Goal: Transaction & Acquisition: Obtain resource

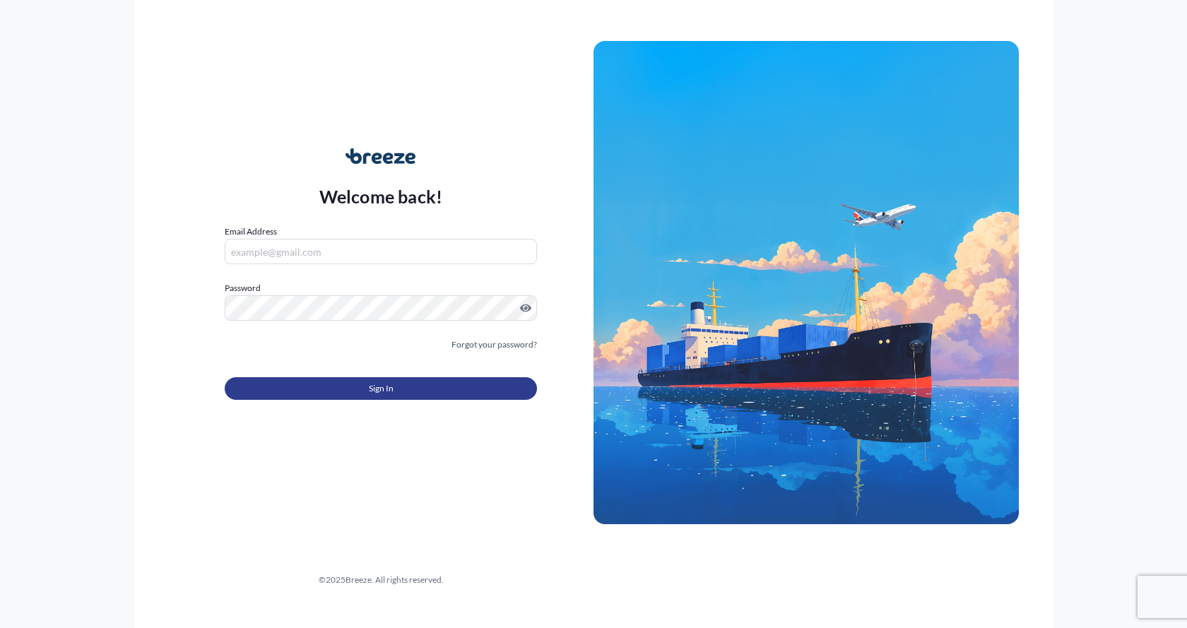
type input "[EMAIL_ADDRESS][DOMAIN_NAME]"
click at [314, 382] on button "Sign In" at bounding box center [381, 388] width 312 height 23
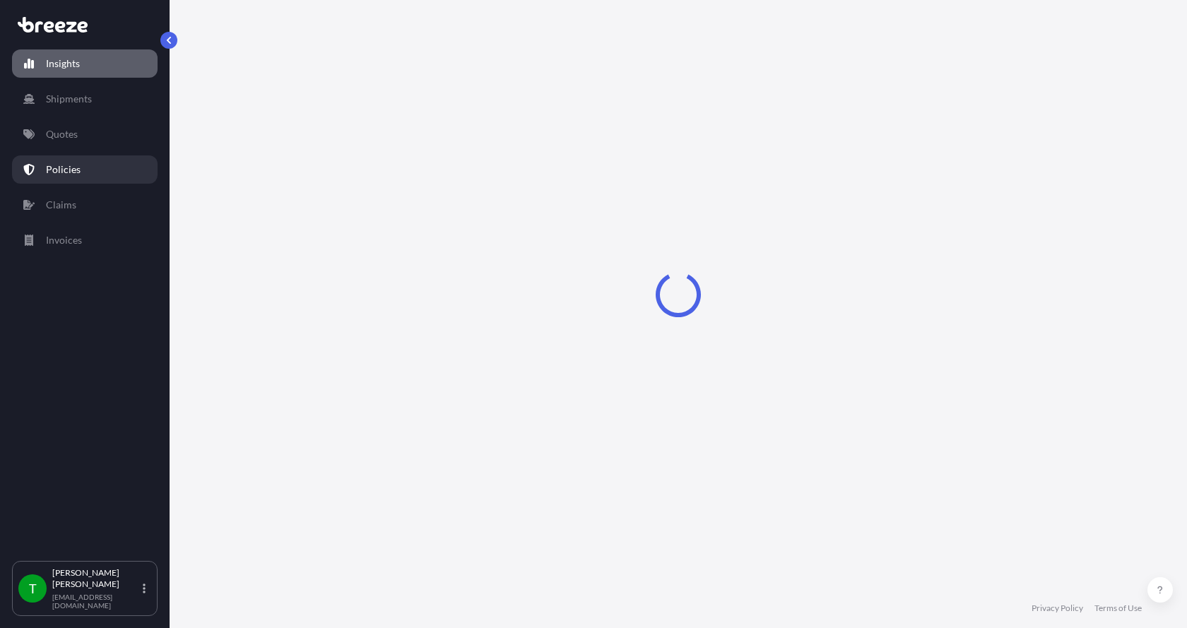
select select "2025"
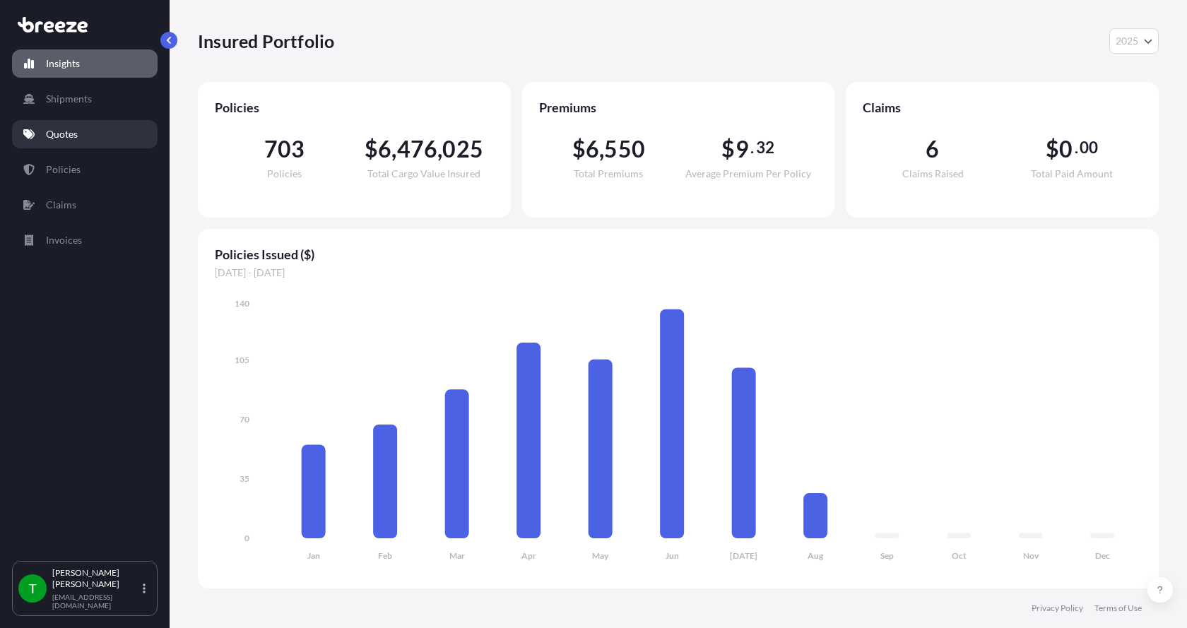
click at [50, 138] on p "Quotes" at bounding box center [62, 134] width 32 height 14
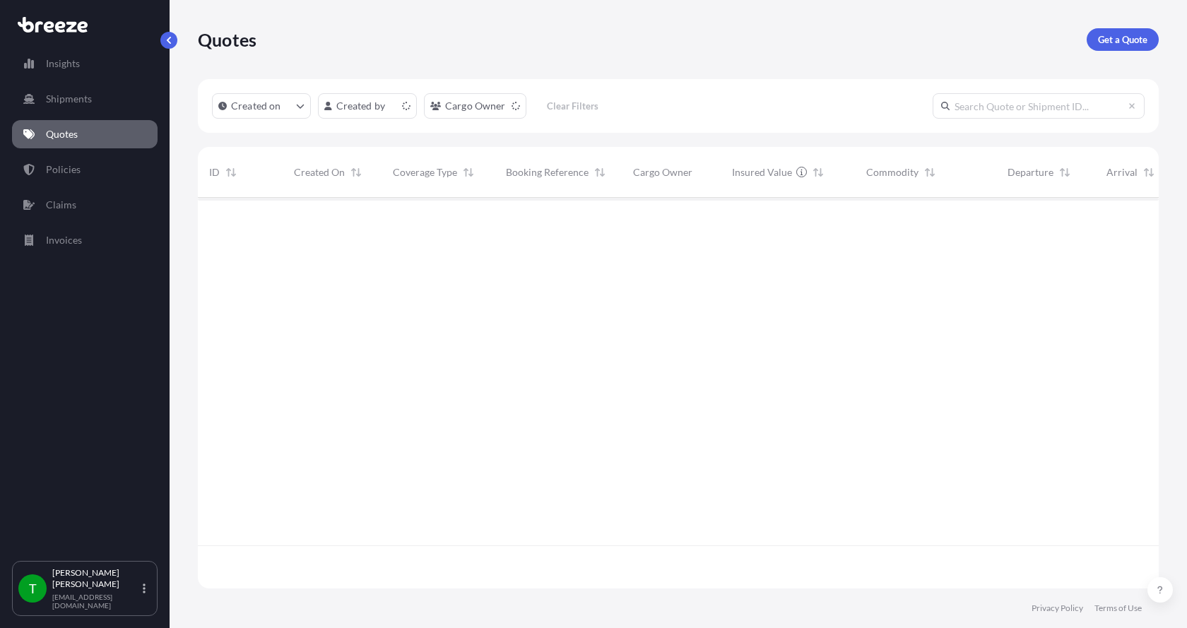
scroll to position [388, 950]
click at [1135, 39] on p "Get a Quote" at bounding box center [1122, 40] width 49 height 14
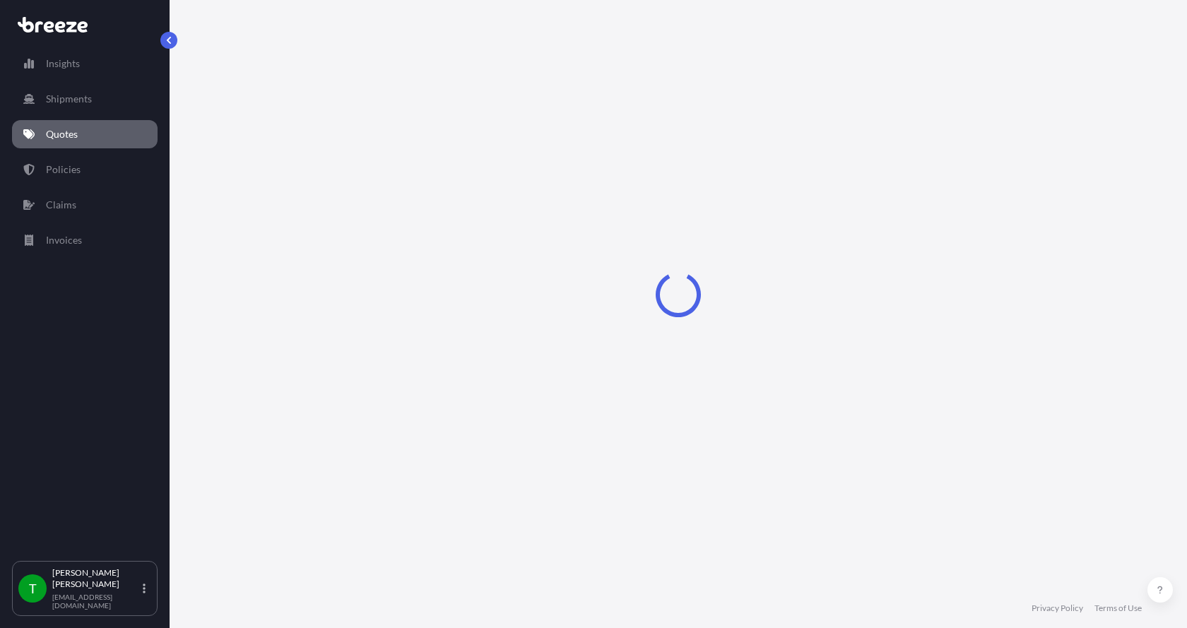
select select "Sea"
select select "1"
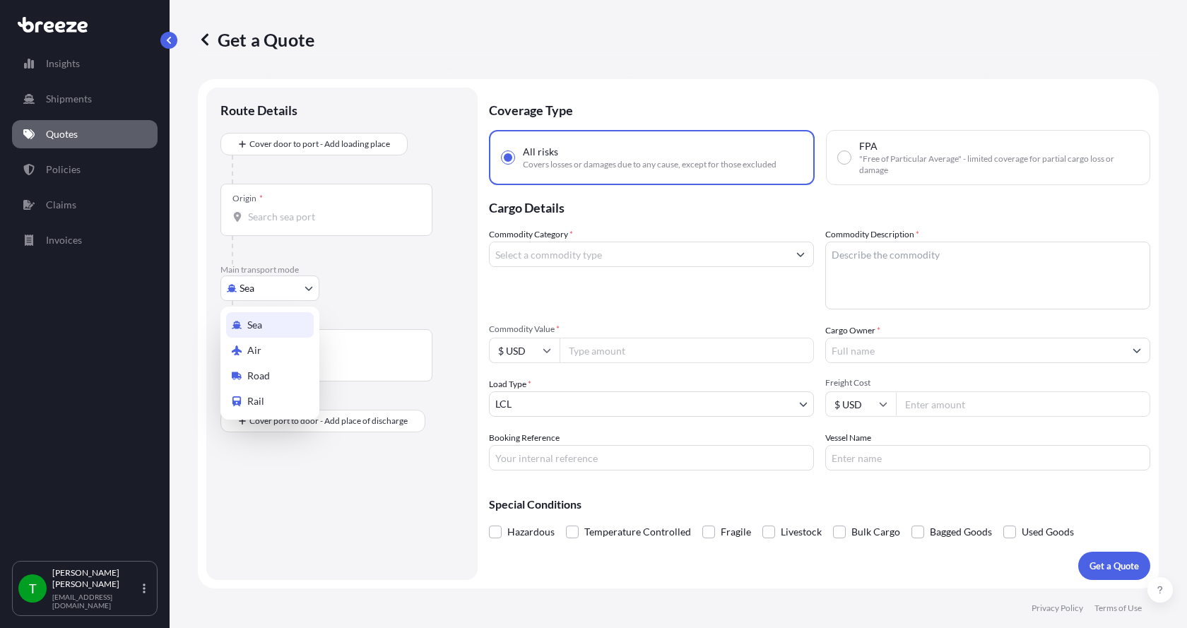
click at [272, 287] on body "Insights Shipments Quotes Policies Claims Invoices T [PERSON_NAME] [EMAIL_ADDRE…" at bounding box center [593, 314] width 1187 height 628
click at [261, 371] on span "Road" at bounding box center [258, 376] width 23 height 14
select select "Road"
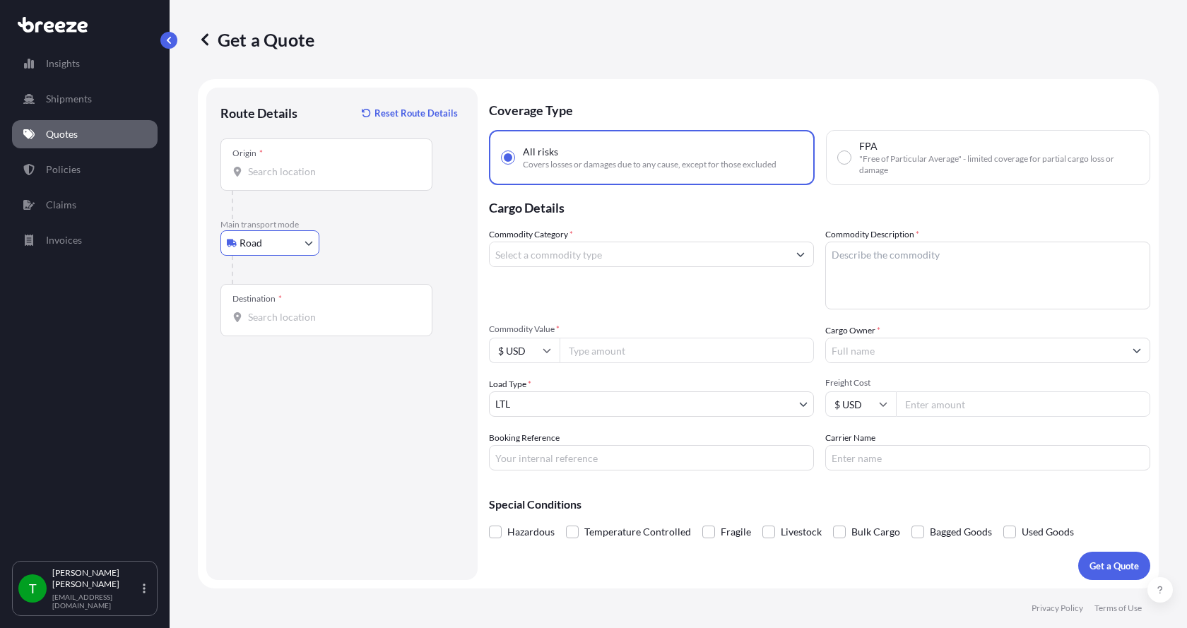
click at [273, 174] on input "Origin *" at bounding box center [331, 172] width 167 height 14
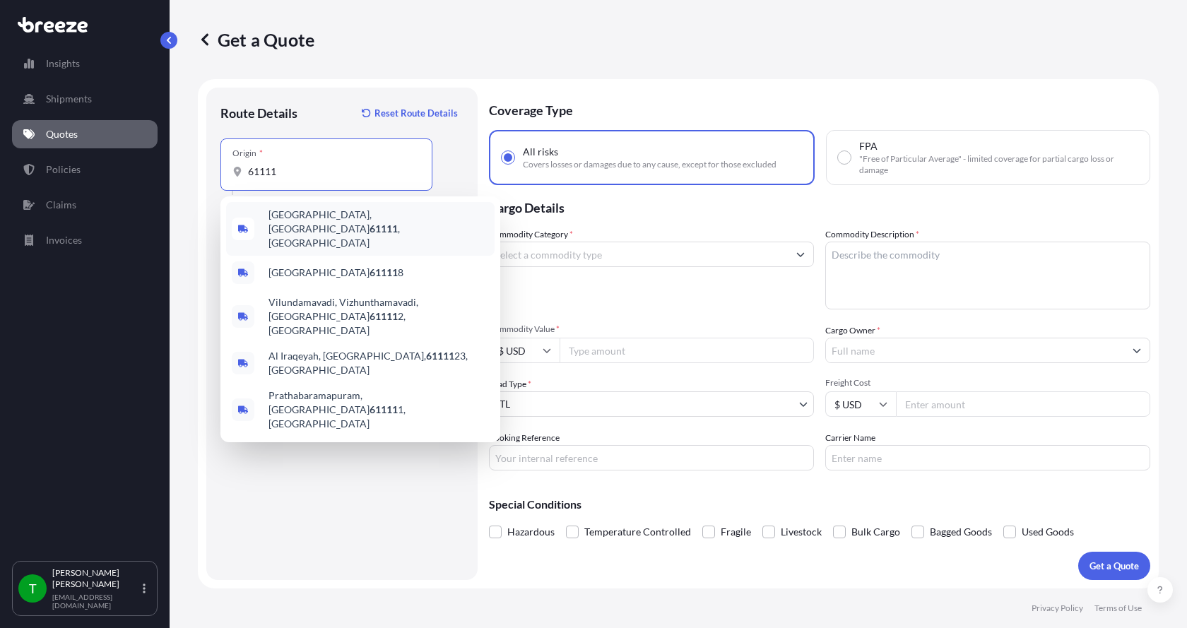
click at [292, 223] on span "[GEOGRAPHIC_DATA] , [GEOGRAPHIC_DATA]" at bounding box center [378, 229] width 220 height 42
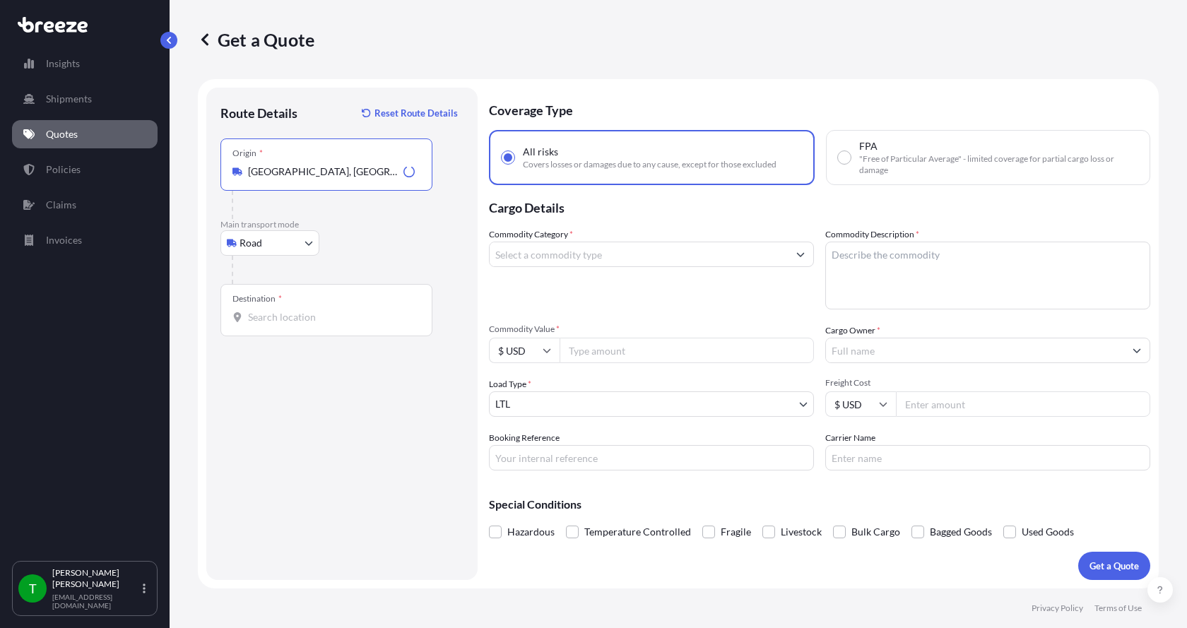
type input "[GEOGRAPHIC_DATA], [GEOGRAPHIC_DATA]"
click at [261, 309] on div "Destination *" at bounding box center [326, 310] width 212 height 52
click at [261, 310] on input "Destination *" at bounding box center [331, 317] width 167 height 14
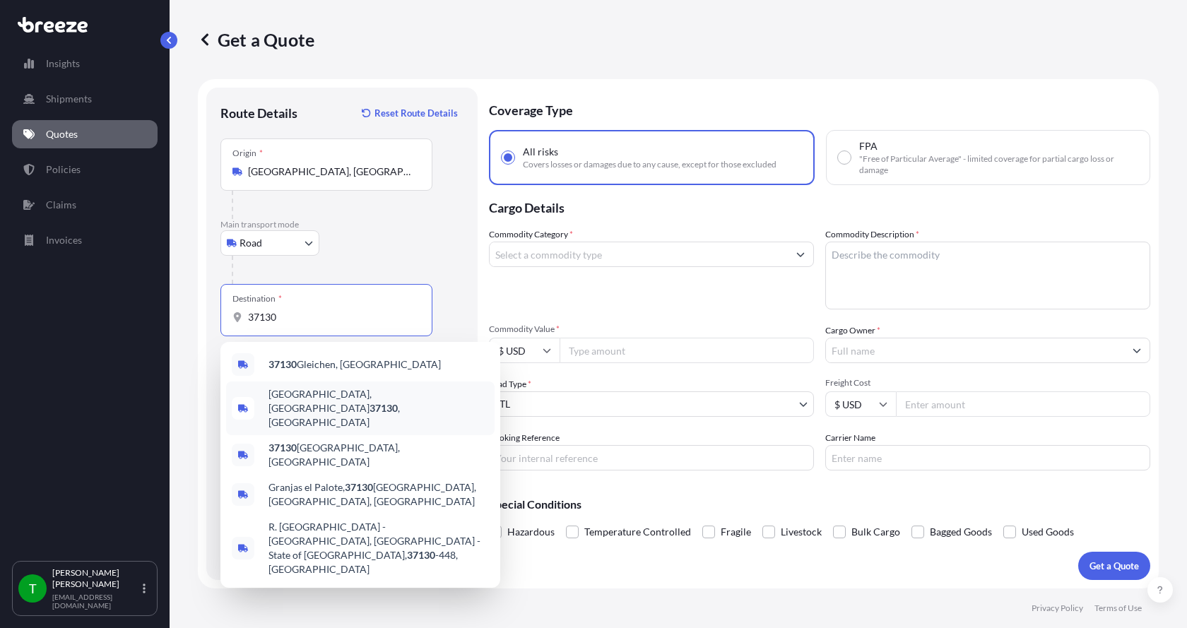
click at [278, 396] on span "[GEOGRAPHIC_DATA] , [GEOGRAPHIC_DATA]" at bounding box center [378, 408] width 220 height 42
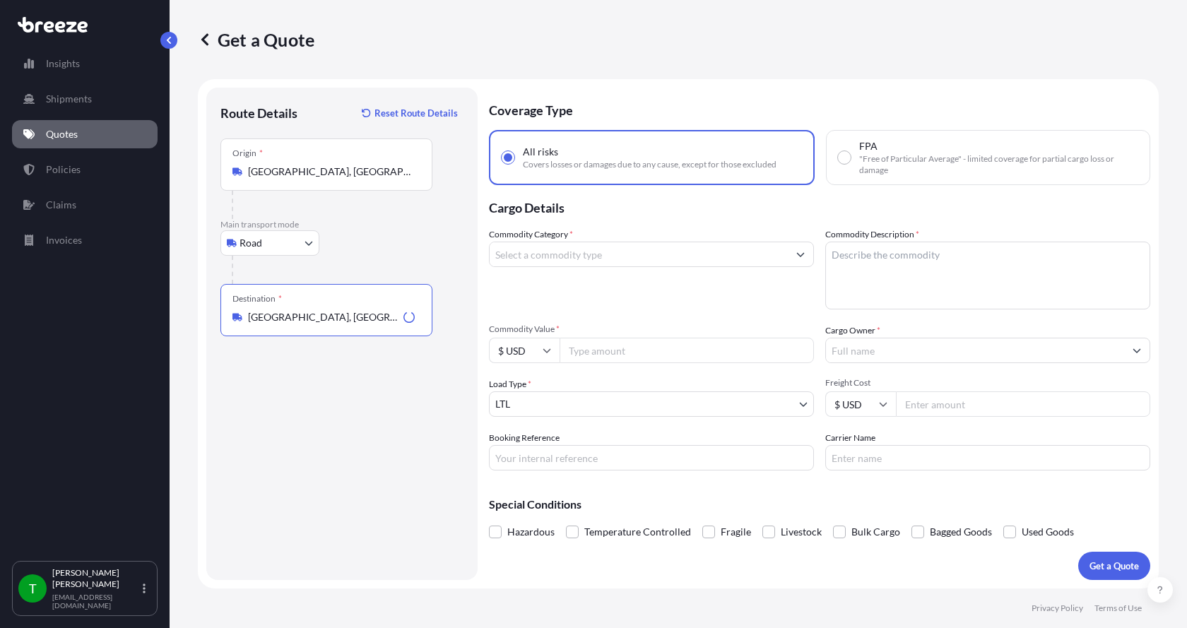
type input "[GEOGRAPHIC_DATA], [GEOGRAPHIC_DATA]"
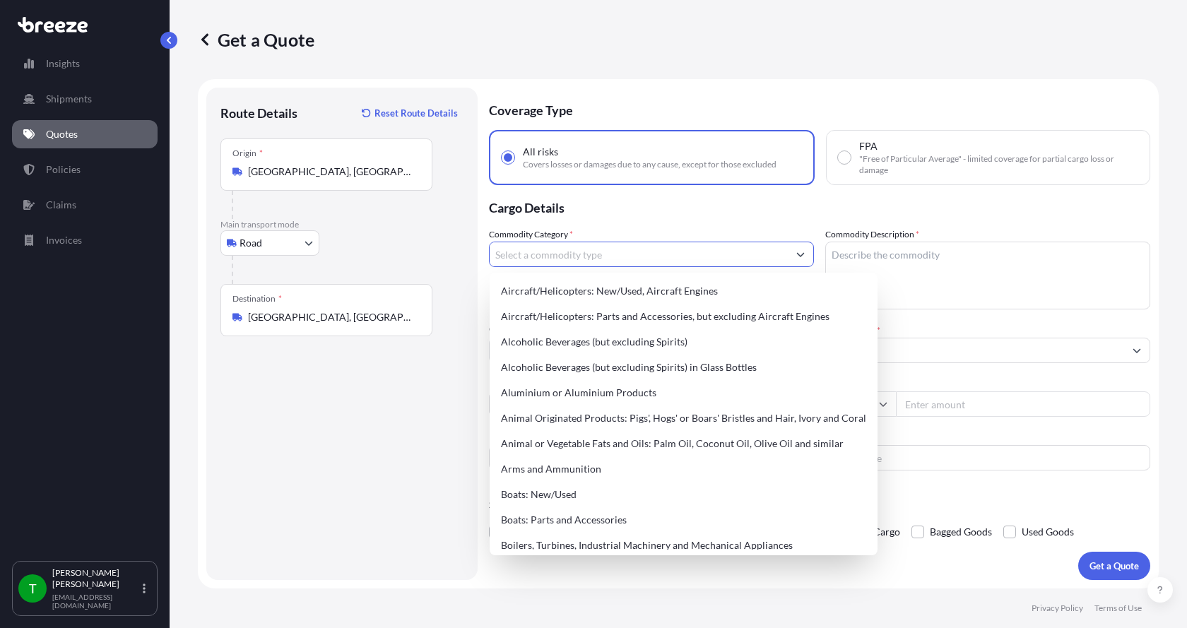
click at [565, 255] on input "Commodity Category *" at bounding box center [639, 254] width 298 height 25
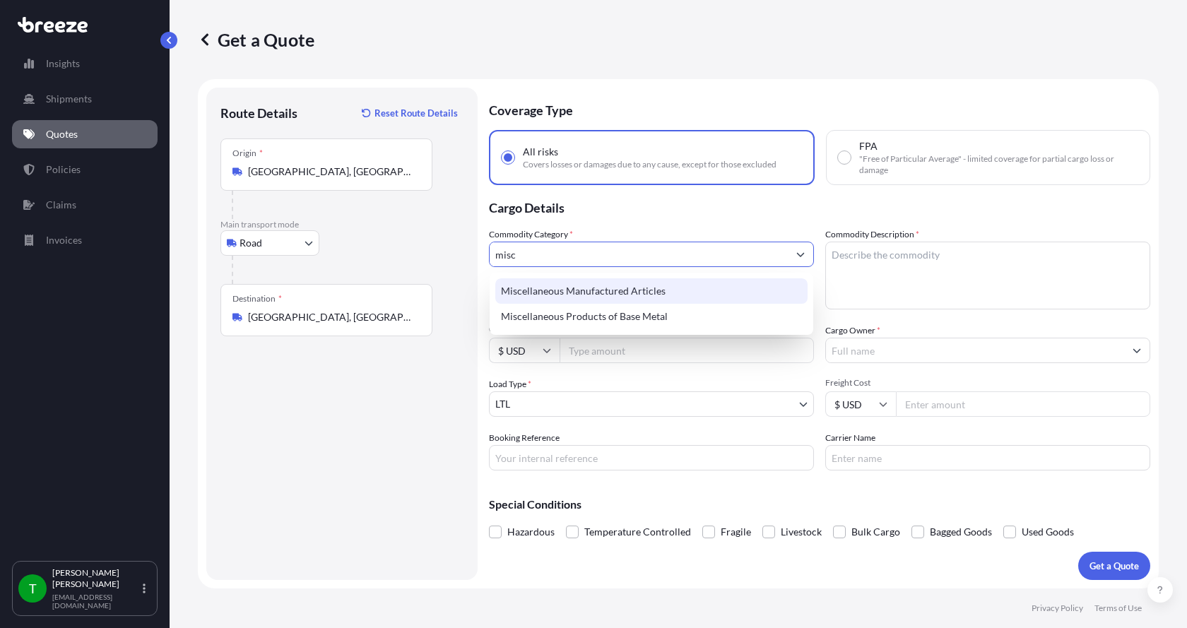
click at [558, 287] on div "Miscellaneous Manufactured Articles" at bounding box center [651, 290] width 312 height 25
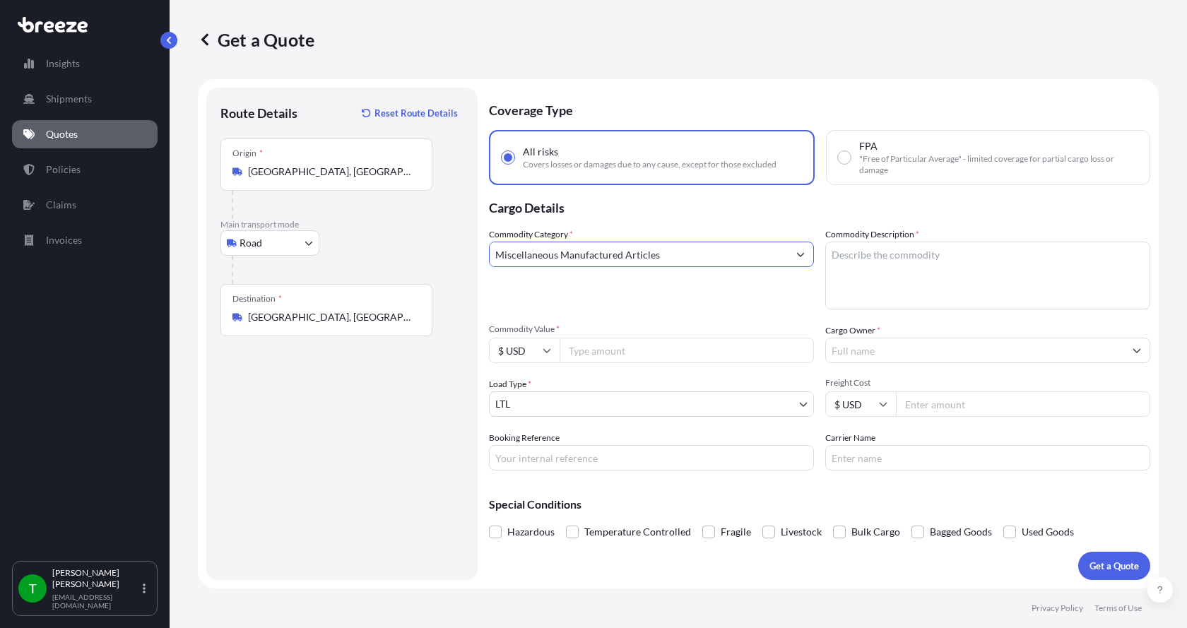
type input "Miscellaneous Manufactured Articles"
click at [869, 268] on textarea "Commodity Description *" at bounding box center [987, 276] width 325 height 68
click at [850, 258] on textarea "Commodity Description *" at bounding box center [987, 276] width 325 height 68
type textarea "501 Electrical package"
click at [623, 353] on input "Commodity Value *" at bounding box center [687, 350] width 254 height 25
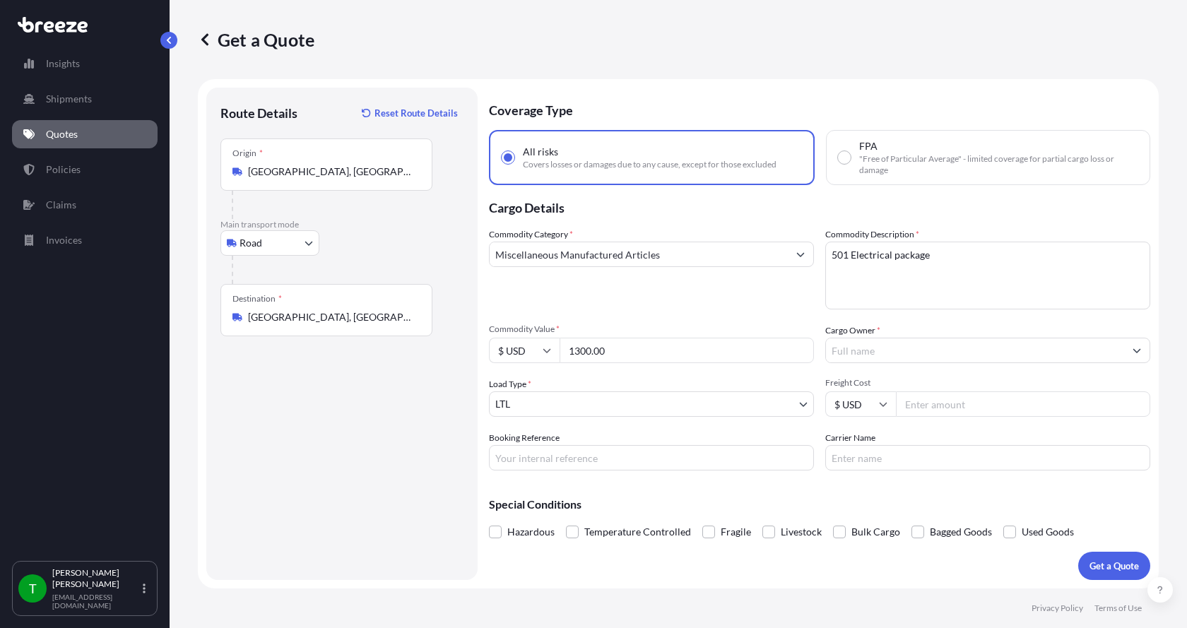
type input "1300.00"
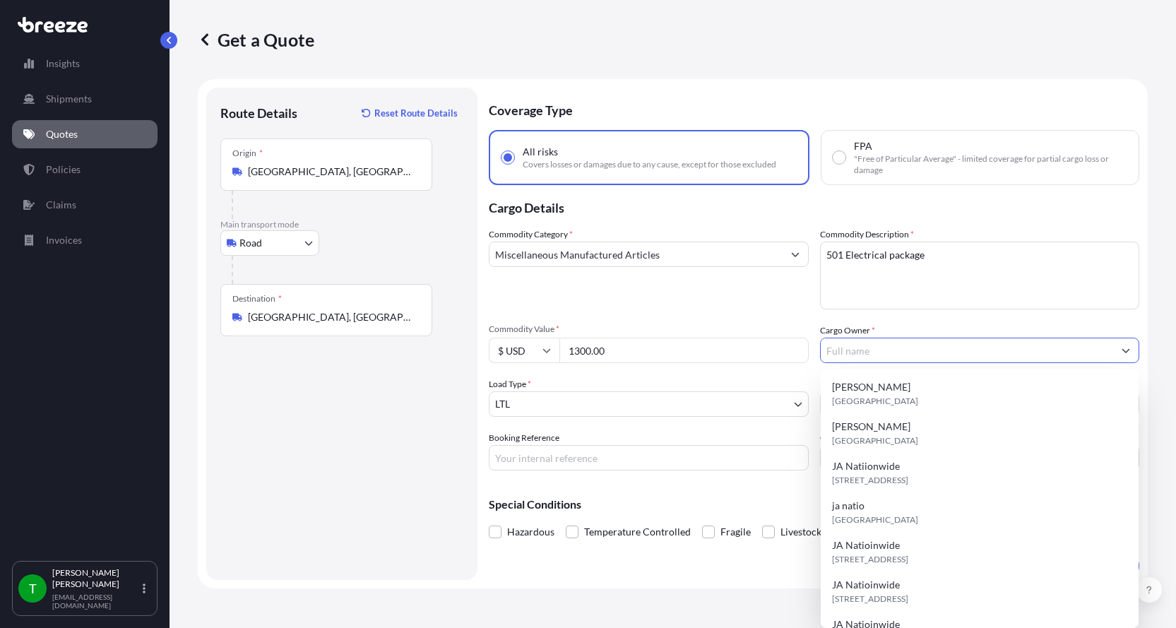
click at [876, 350] on input "Cargo Owner *" at bounding box center [967, 350] width 293 height 25
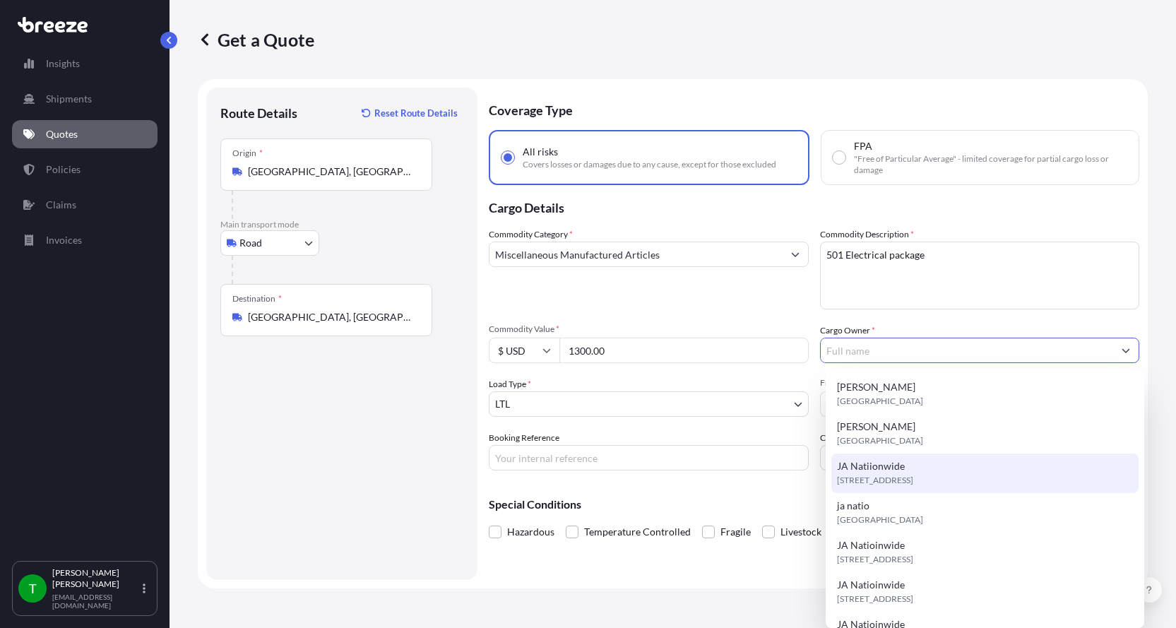
click at [877, 464] on span "JA Natiionwide" at bounding box center [871, 466] width 68 height 14
type input "JA Natiionwide"
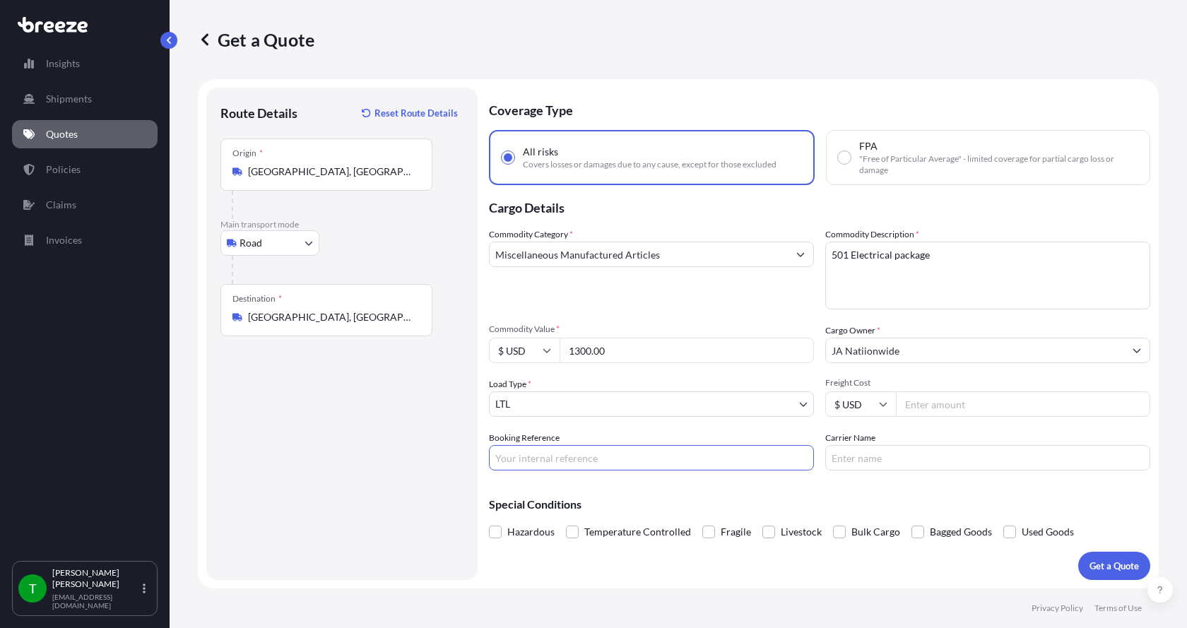
click at [577, 455] on input "Booking Reference" at bounding box center [651, 457] width 325 height 25
type input "347578"
click at [975, 408] on input "Freight Cost" at bounding box center [1023, 403] width 254 height 25
type input "240.00"
click at [926, 453] on input "Carrier Name" at bounding box center [987, 457] width 325 height 25
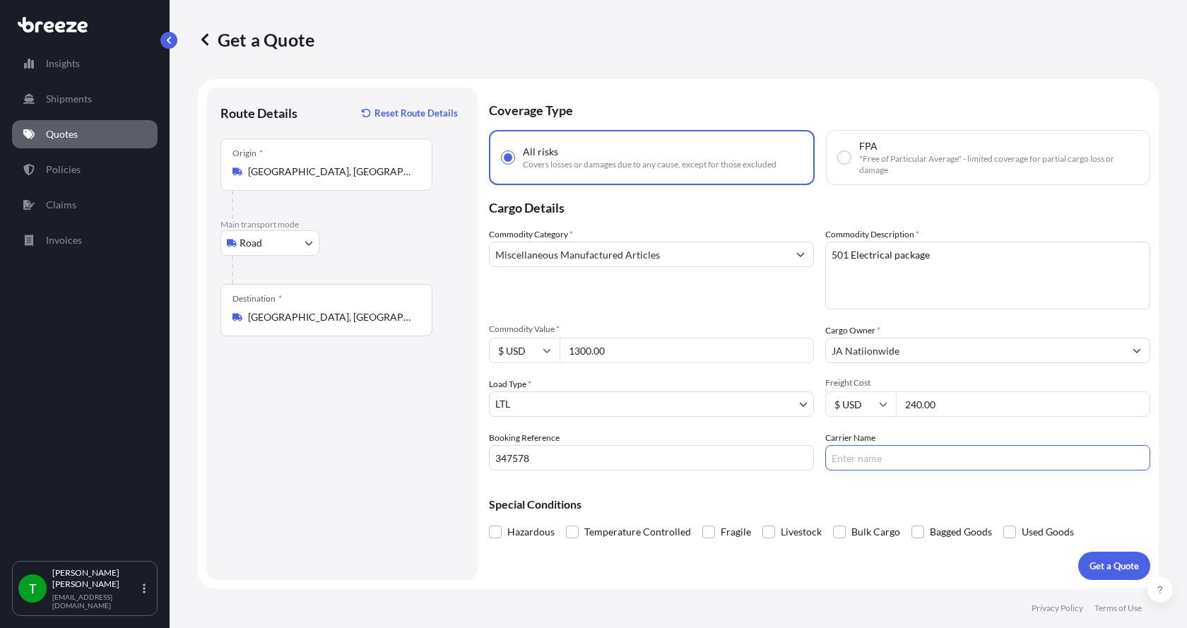
type input "AAA [PERSON_NAME]"
click at [1102, 567] on p "Get a Quote" at bounding box center [1114, 566] width 49 height 14
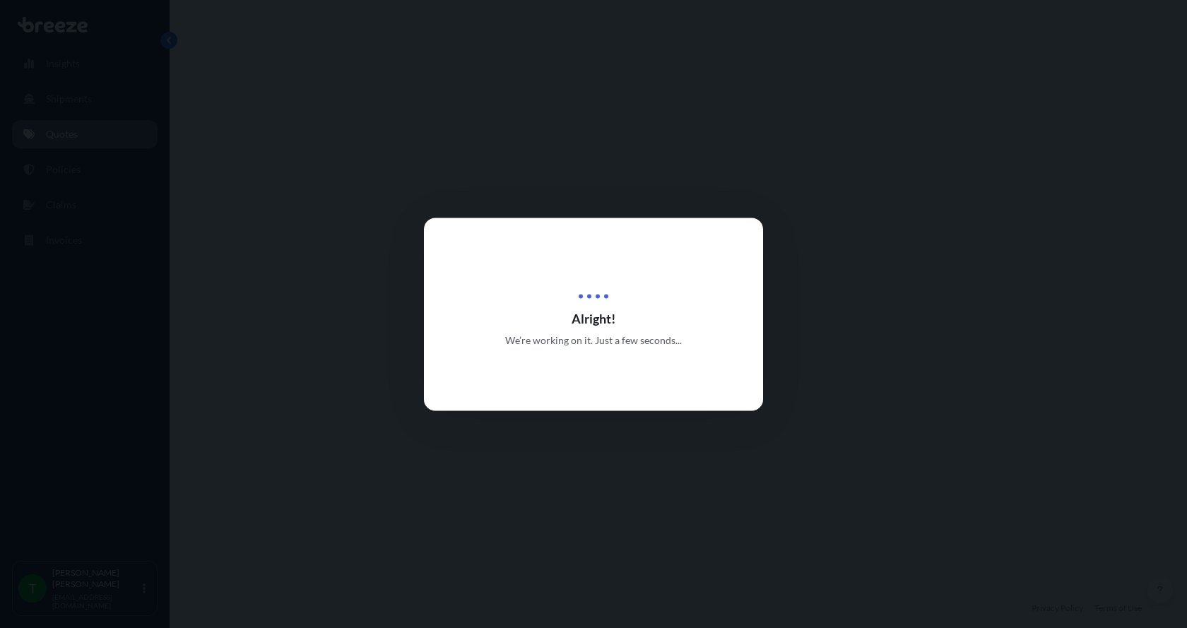
select select "Road"
select select "1"
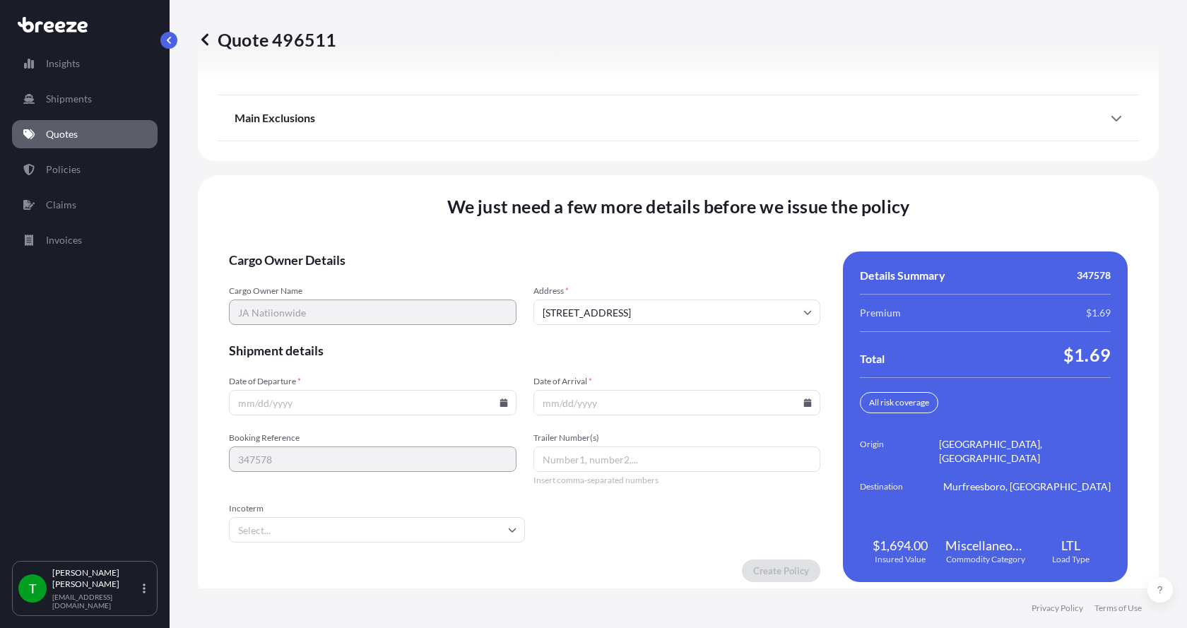
scroll to position [1859, 0]
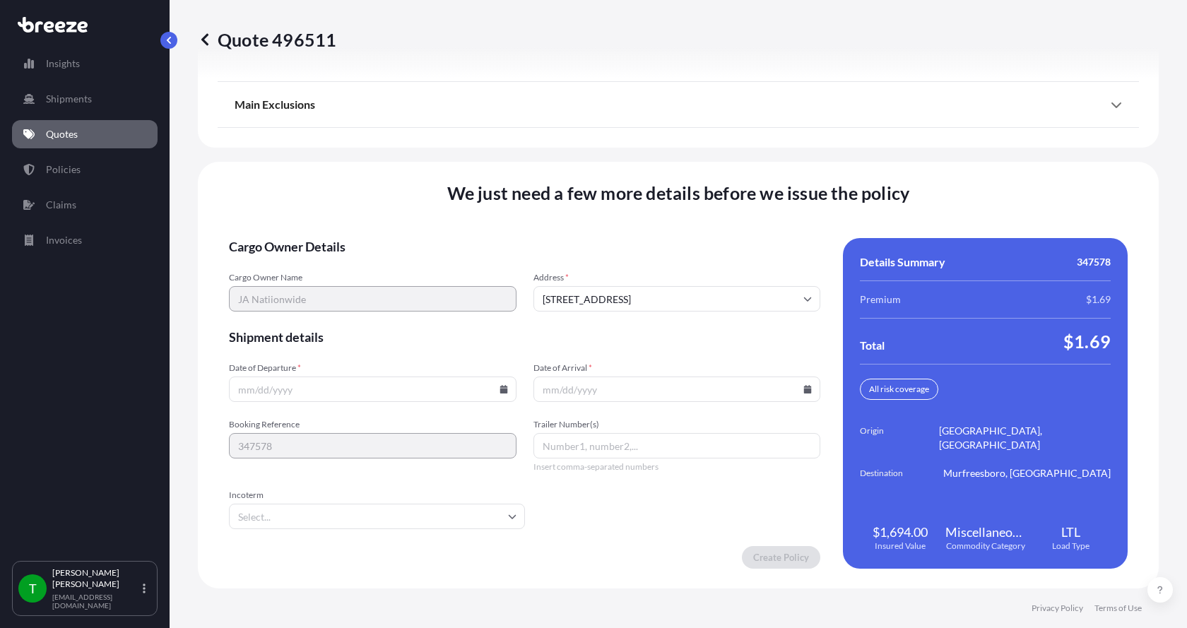
click at [500, 390] on icon at bounding box center [504, 389] width 8 height 8
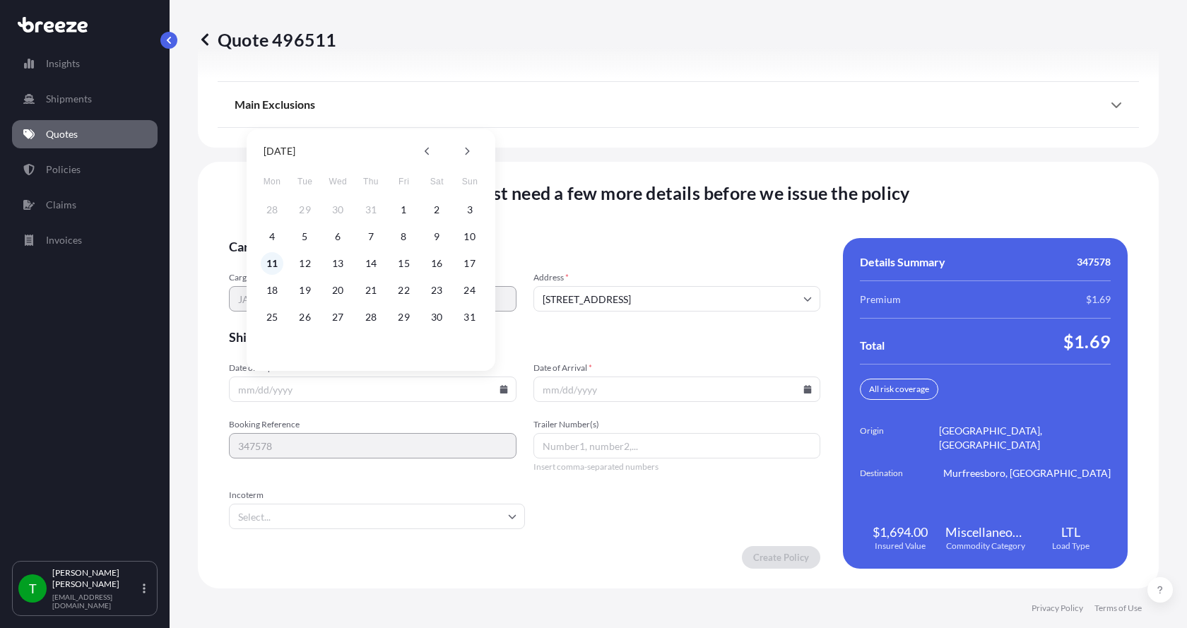
click at [273, 266] on button "11" at bounding box center [272, 263] width 23 height 23
type input "[DATE]"
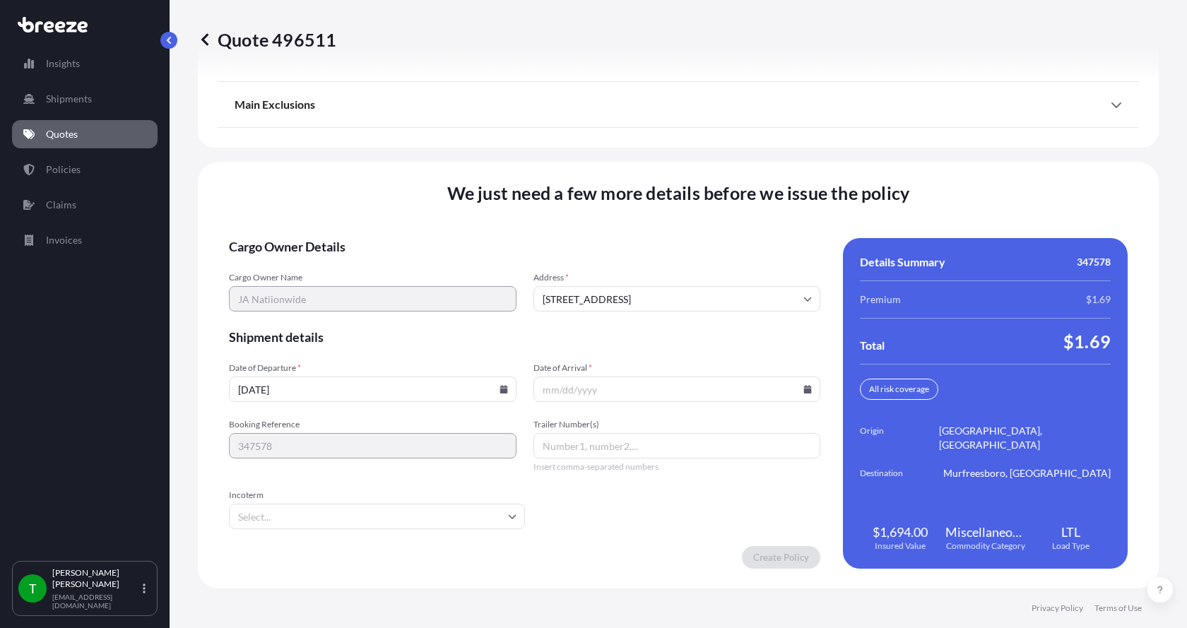
click at [288, 305] on button "11" at bounding box center [296, 311] width 17 height 13
click at [804, 390] on icon at bounding box center [808, 389] width 8 height 8
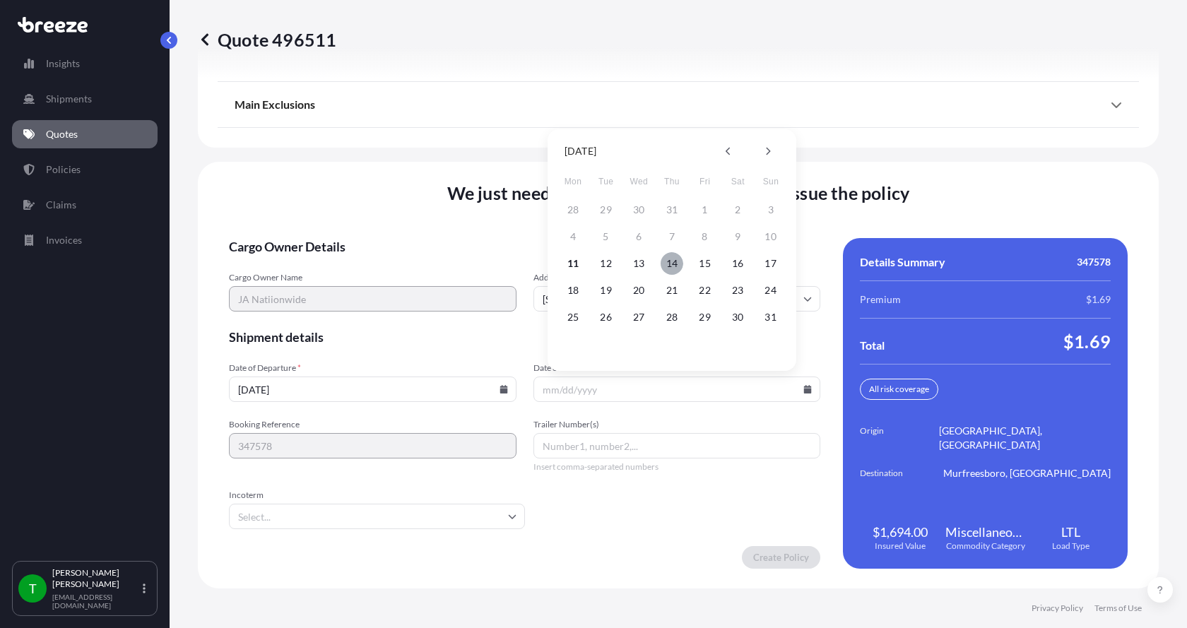
click at [675, 264] on button "14" at bounding box center [672, 263] width 23 height 23
type input "[DATE]"
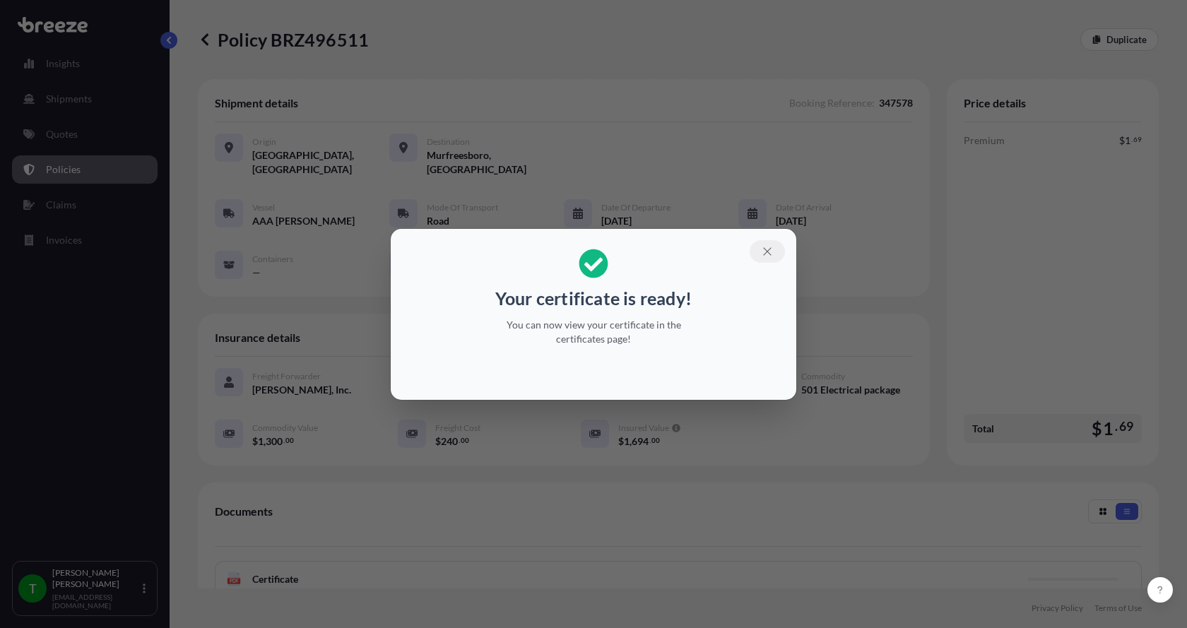
click at [763, 248] on icon "button" at bounding box center [767, 251] width 13 height 13
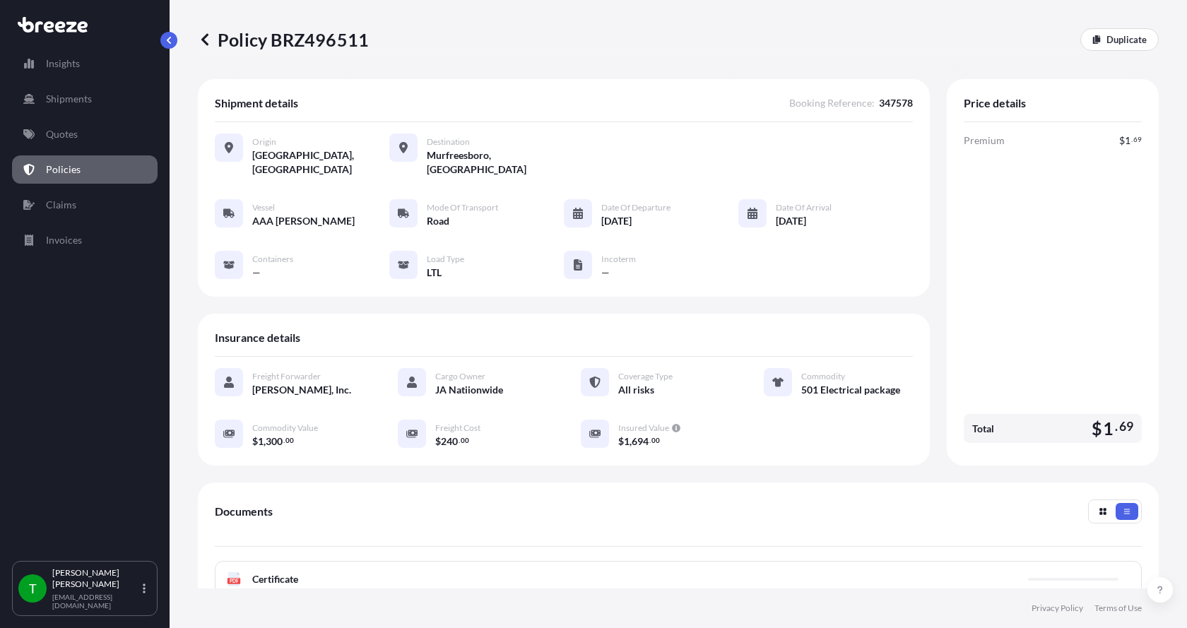
click at [261, 572] on span "Certificate" at bounding box center [275, 579] width 46 height 14
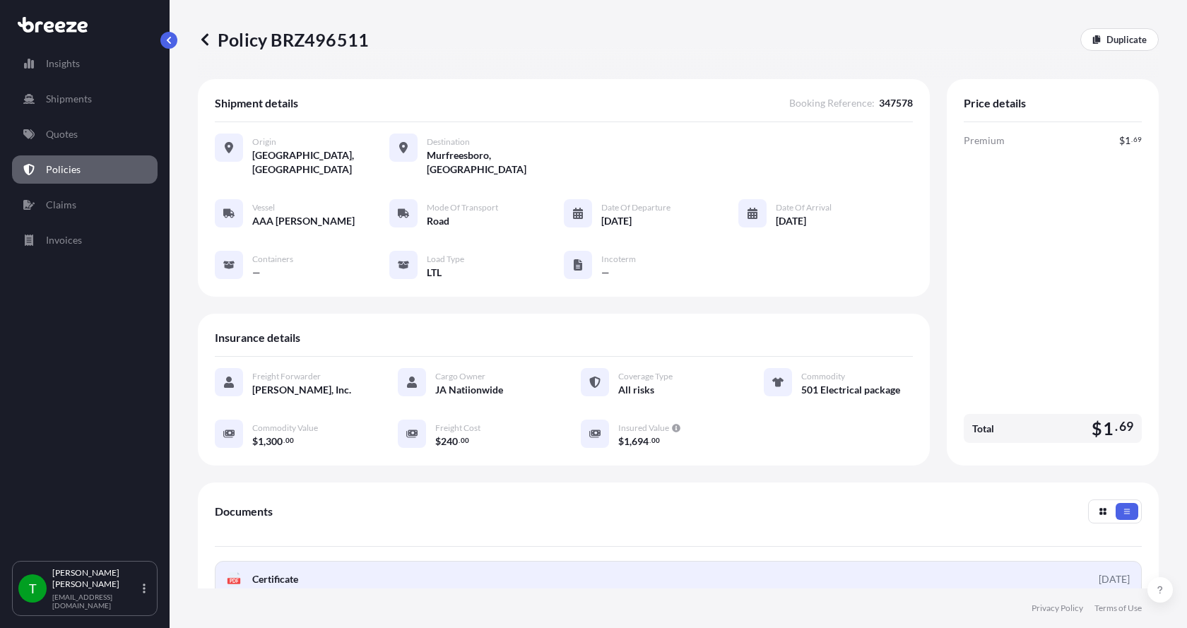
click at [228, 578] on rect at bounding box center [234, 581] width 13 height 6
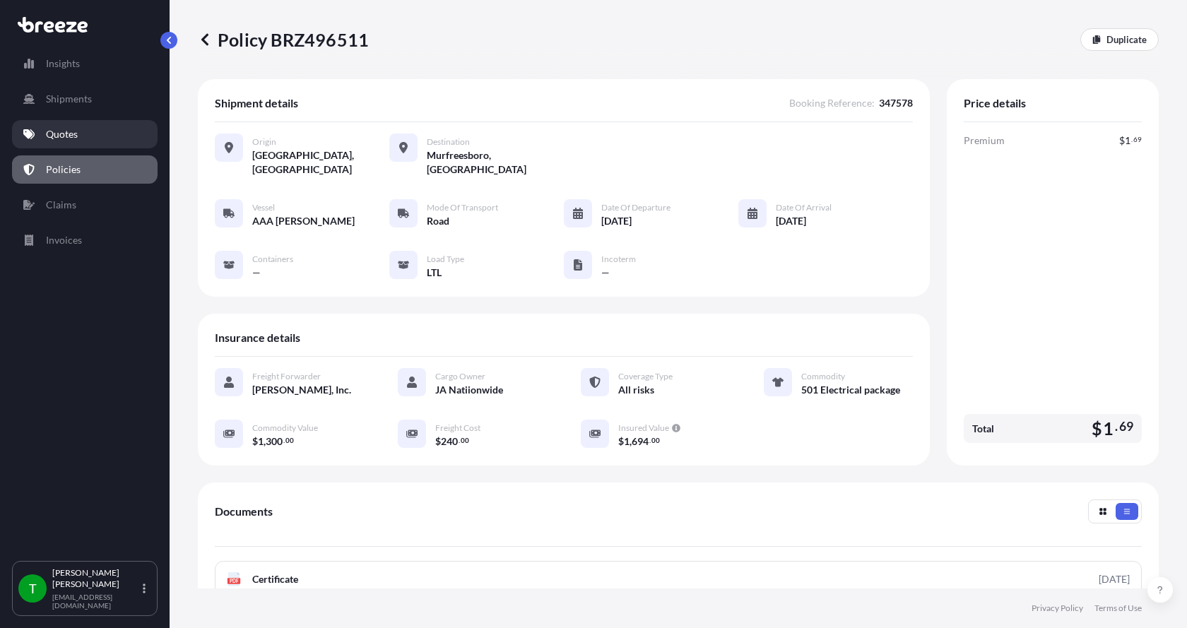
click at [57, 137] on p "Quotes" at bounding box center [62, 134] width 32 height 14
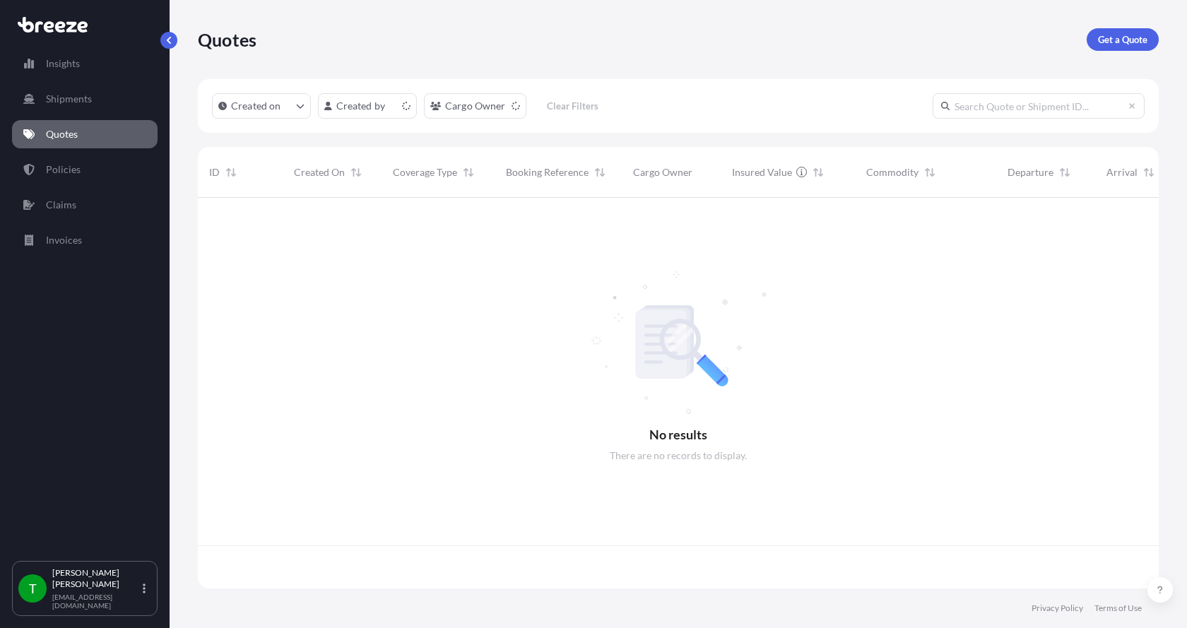
scroll to position [388, 950]
click at [1126, 30] on link "Get a Quote" at bounding box center [1123, 39] width 72 height 23
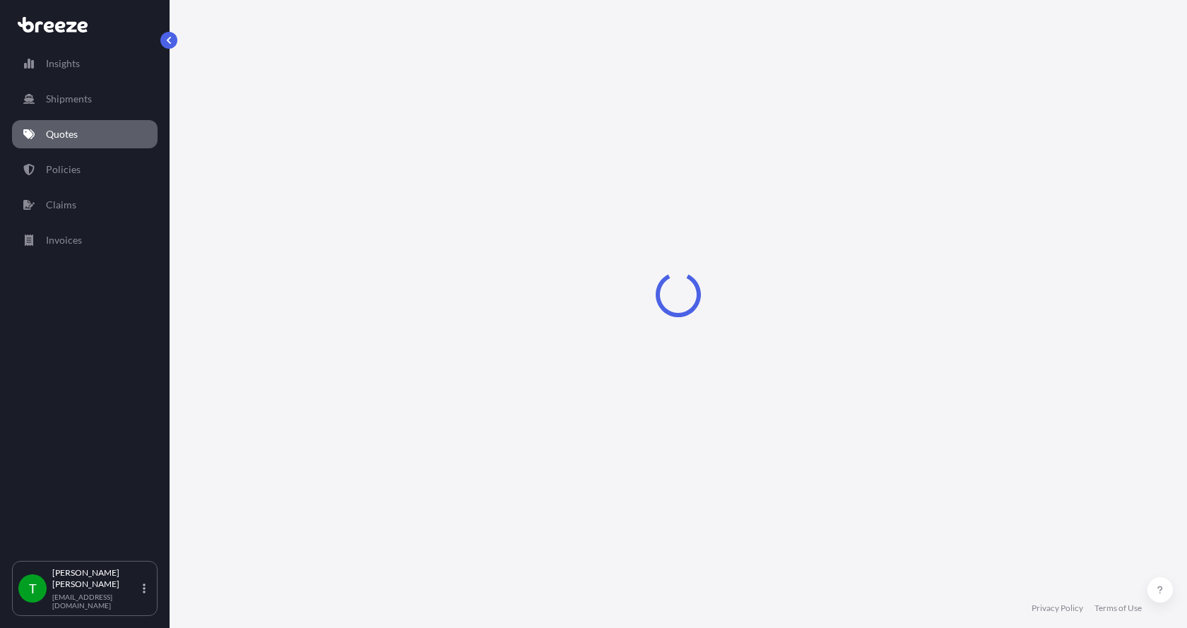
select select "Sea"
select select "1"
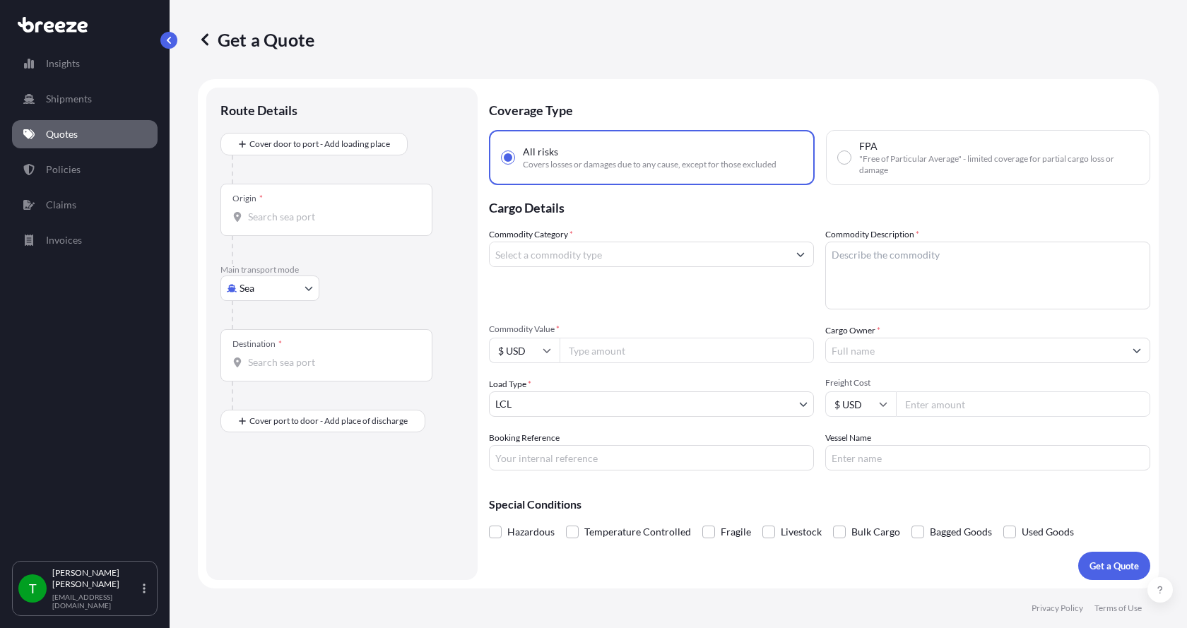
click at [259, 288] on body "Insights Shipments Quotes Policies Claims Invoices T [PERSON_NAME] [EMAIL_ADDRE…" at bounding box center [593, 314] width 1187 height 628
click at [265, 376] on span "Road" at bounding box center [258, 376] width 23 height 14
select select "Road"
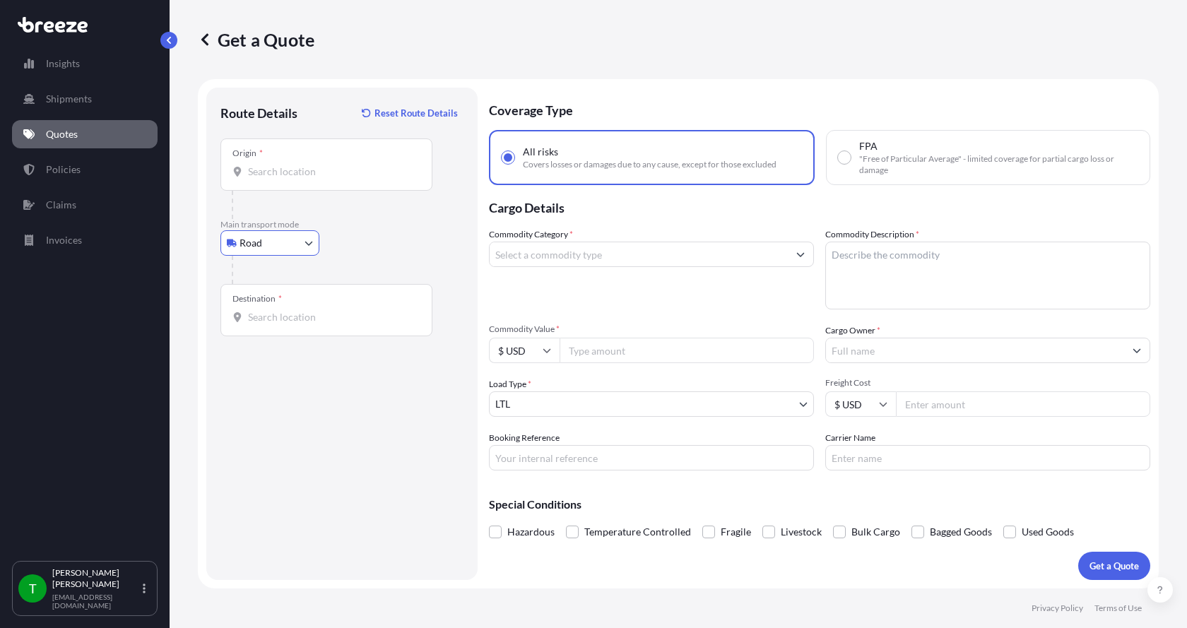
click at [257, 164] on div "Origin *" at bounding box center [326, 164] width 212 height 52
click at [257, 165] on input "Origin *" at bounding box center [331, 172] width 167 height 14
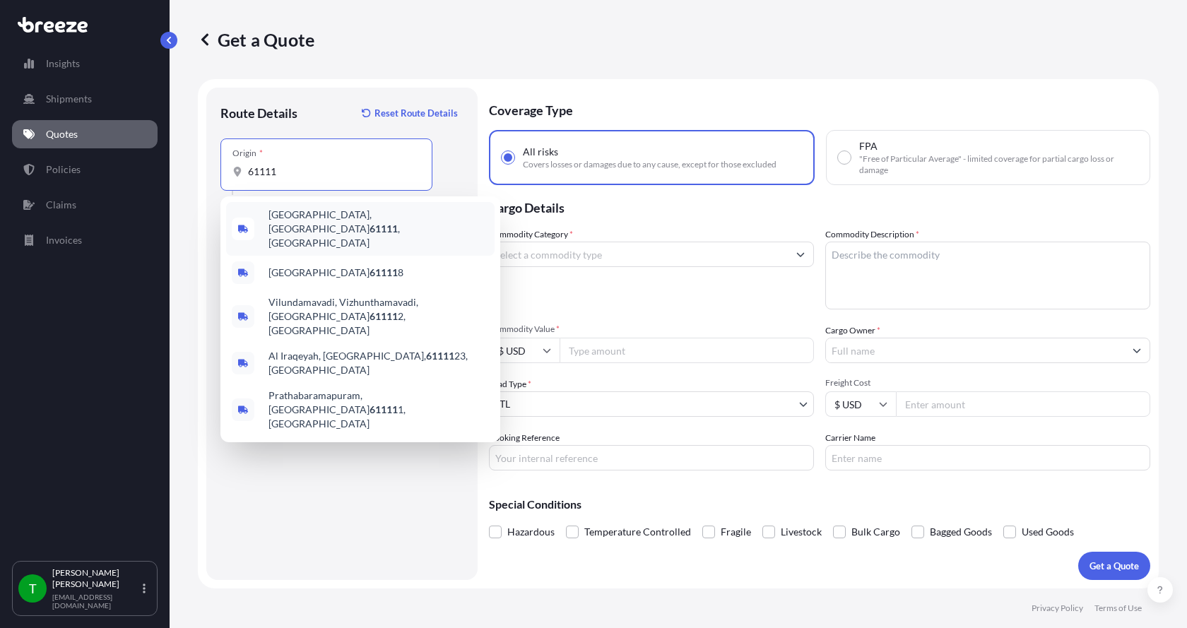
click at [296, 218] on span "[GEOGRAPHIC_DATA] , [GEOGRAPHIC_DATA]" at bounding box center [378, 229] width 220 height 42
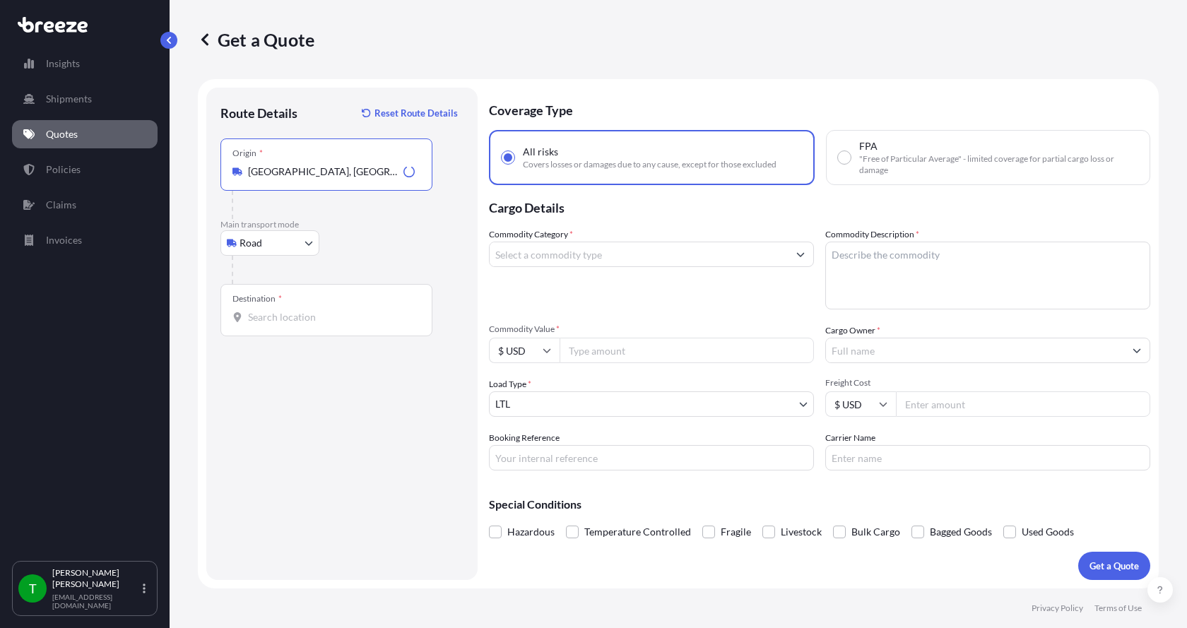
type input "[GEOGRAPHIC_DATA], [GEOGRAPHIC_DATA]"
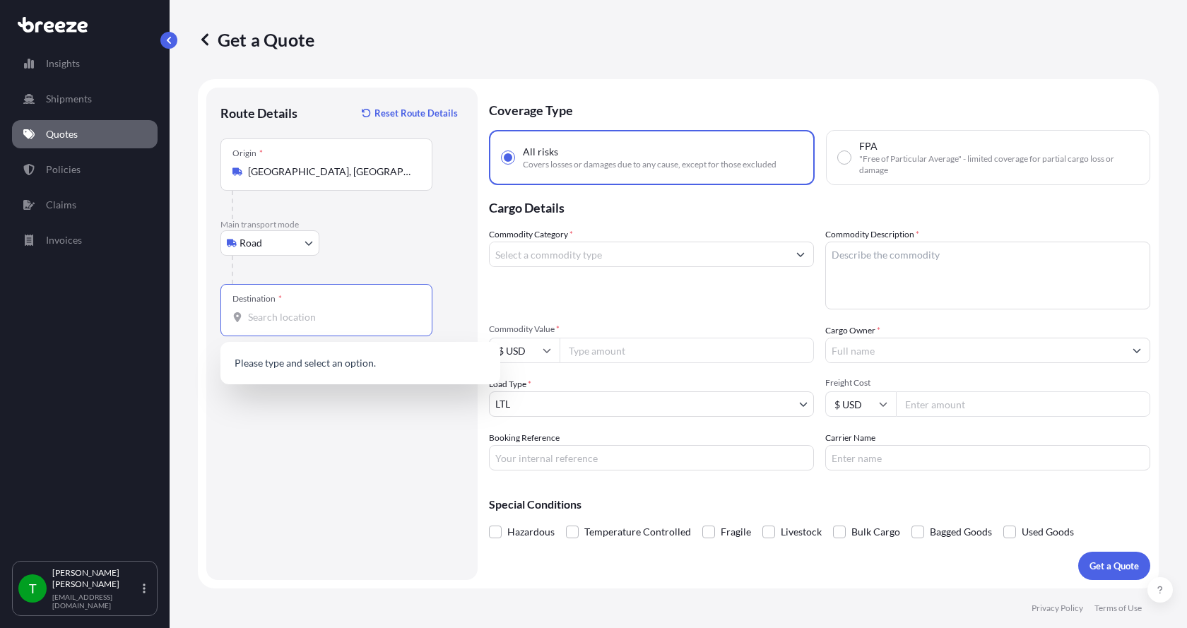
click at [270, 310] on input "Destination *" at bounding box center [331, 317] width 167 height 14
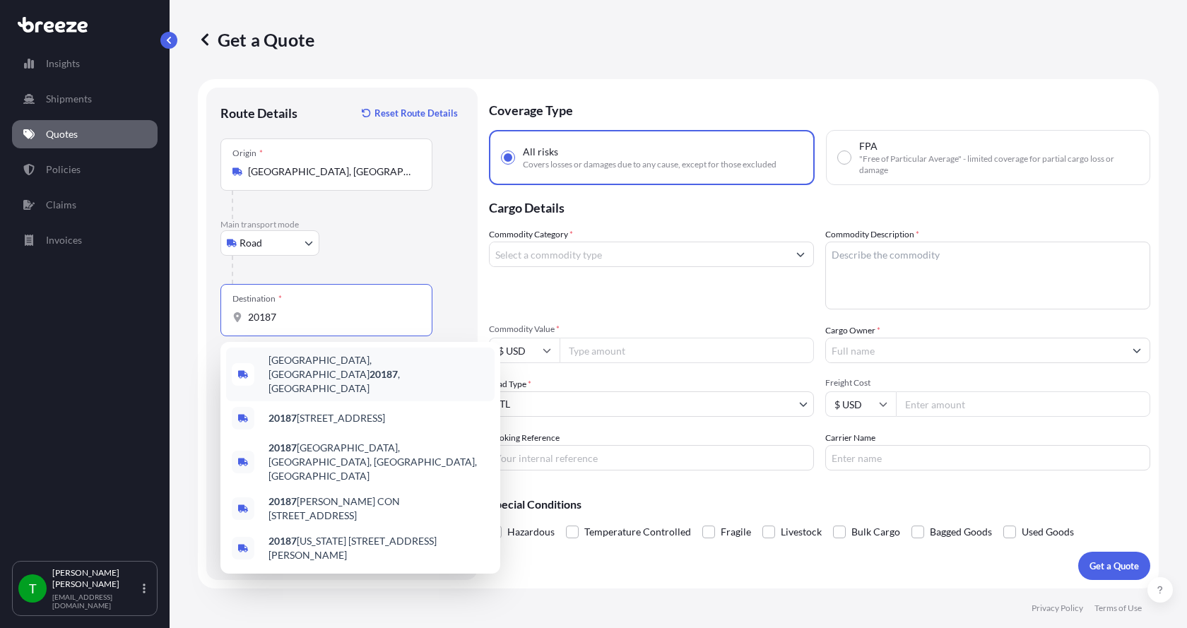
drag, startPoint x: 295, startPoint y: 317, endPoint x: 221, endPoint y: 320, distance: 74.2
click at [221, 320] on div "Destination * 20187" at bounding box center [326, 310] width 212 height 52
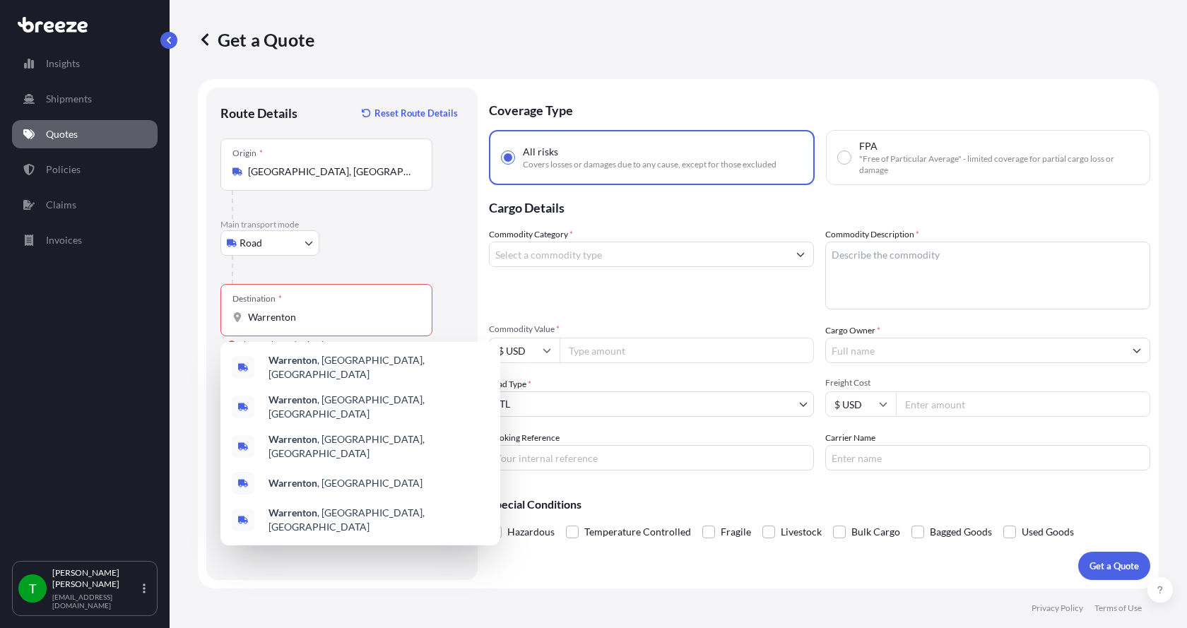
click at [314, 324] on div "Destination * [GEOGRAPHIC_DATA]" at bounding box center [326, 310] width 212 height 52
click at [314, 324] on input "Warrenton" at bounding box center [331, 317] width 167 height 14
click at [319, 362] on span "[GEOGRAPHIC_DATA] , [GEOGRAPHIC_DATA], [GEOGRAPHIC_DATA]" at bounding box center [378, 367] width 220 height 28
type input "[GEOGRAPHIC_DATA], [GEOGRAPHIC_DATA], [GEOGRAPHIC_DATA]"
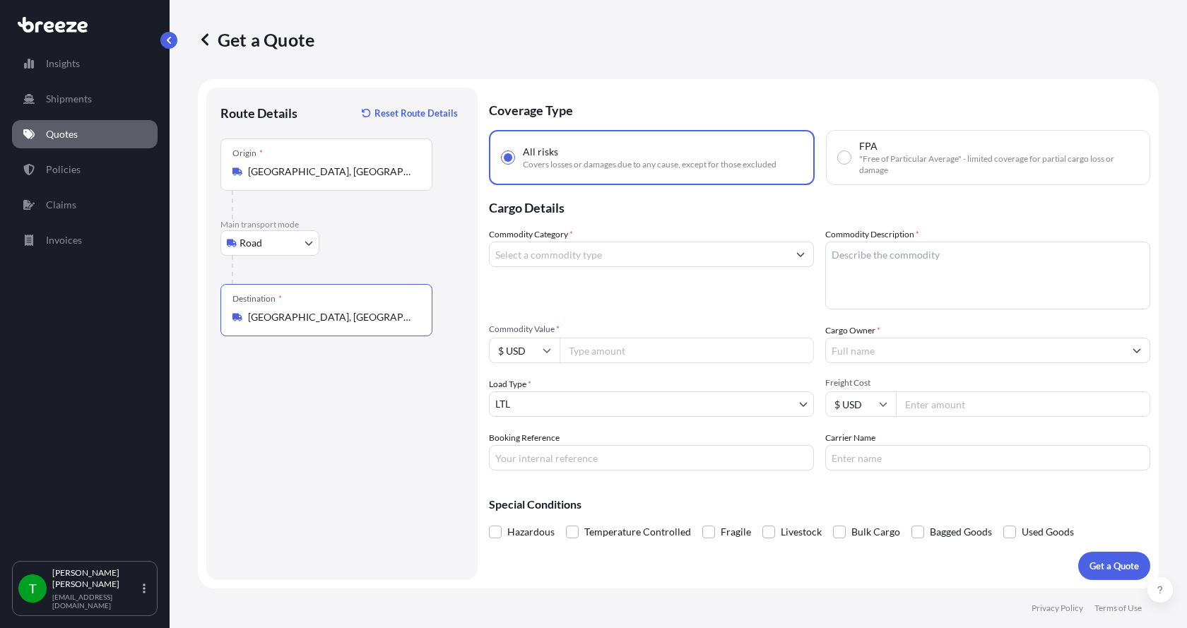
click at [500, 257] on input "Commodity Category *" at bounding box center [639, 254] width 298 height 25
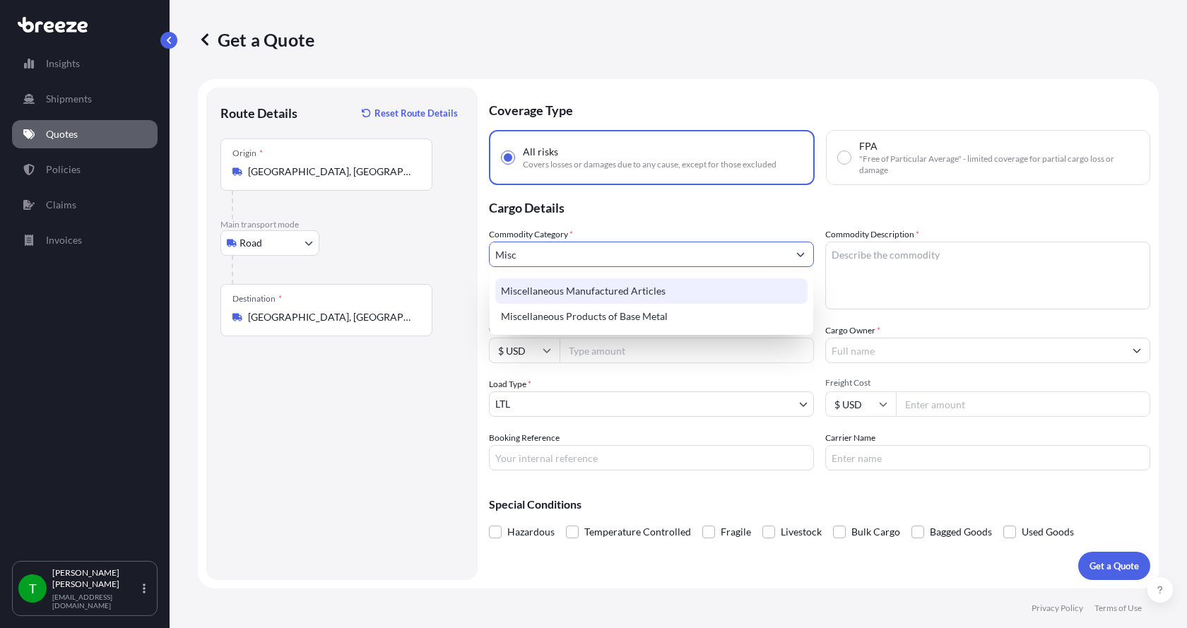
click at [524, 290] on div "Miscellaneous Manufactured Articles" at bounding box center [651, 290] width 312 height 25
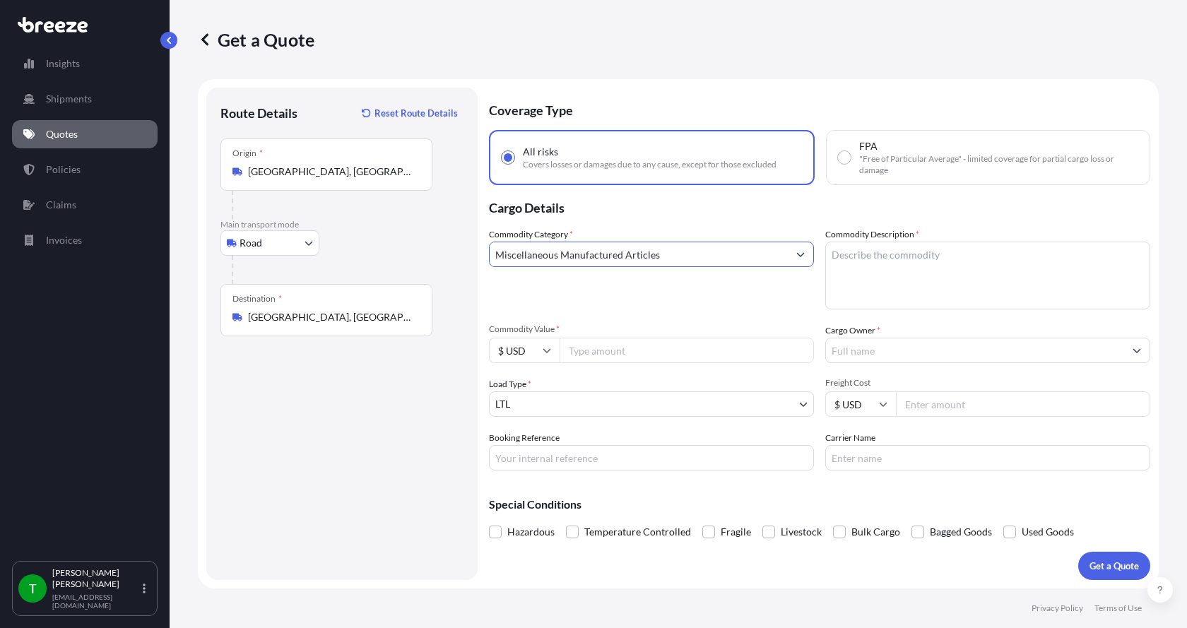
type input "Miscellaneous Manufactured Articles"
click at [857, 248] on textarea "Commodity Description *" at bounding box center [987, 276] width 325 height 68
type textarea "Parts Motor Mixer 7.5HP"
click at [647, 350] on input "Commodity Value *" at bounding box center [687, 350] width 254 height 25
type input "2200.00"
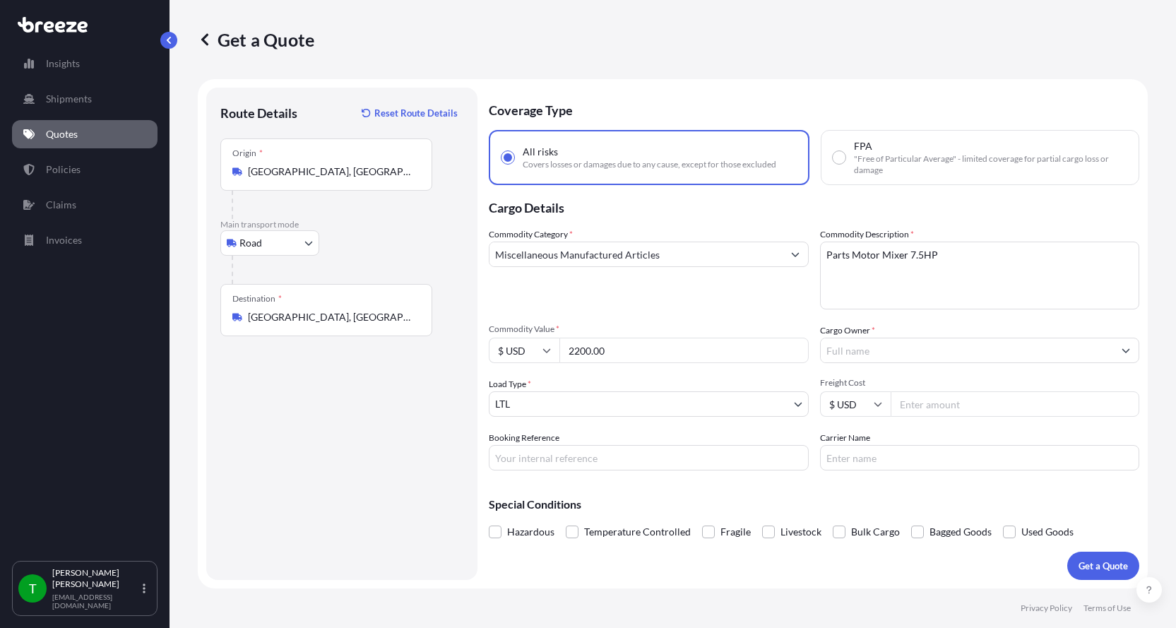
click at [856, 348] on input "Cargo Owner *" at bounding box center [967, 350] width 293 height 25
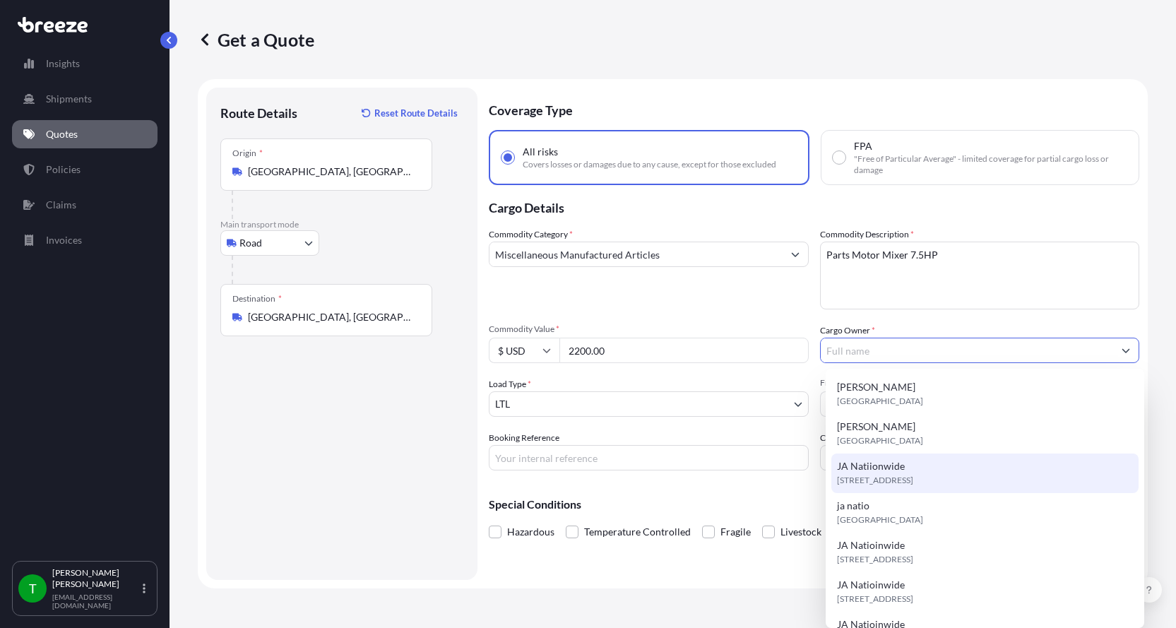
click at [909, 461] on div "JA Natiionwide [STREET_ADDRESS]" at bounding box center [985, 474] width 307 height 40
type input "JA Natiionwide"
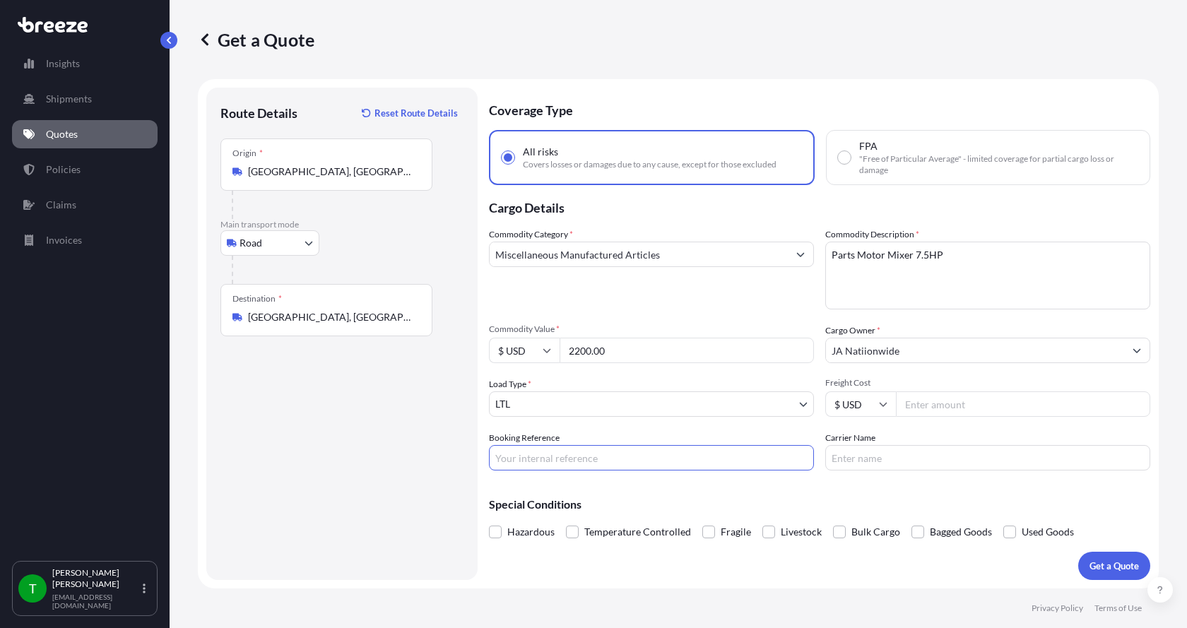
click at [569, 454] on input "Booking Reference" at bounding box center [651, 457] width 325 height 25
type input "374579"
click at [955, 406] on input "Freight Cost" at bounding box center [1023, 403] width 254 height 25
type input "335.00"
click at [916, 458] on input "Carrier Name" at bounding box center [987, 457] width 325 height 25
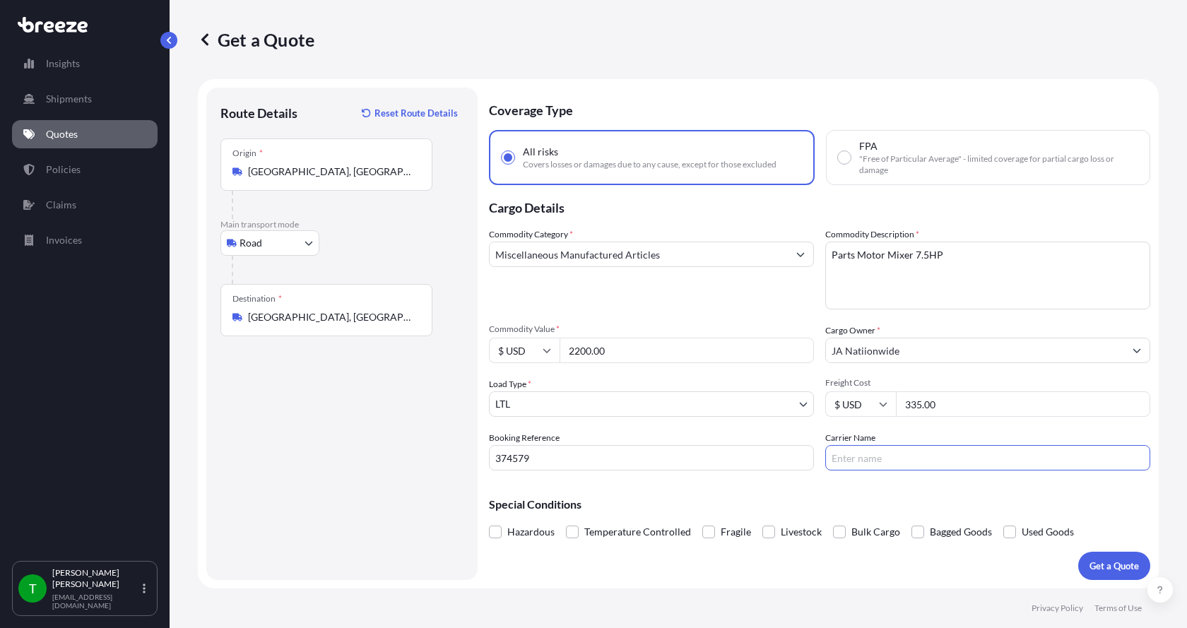
type input "[PERSON_NAME] Express"
click at [1102, 557] on button "Get a Quote" at bounding box center [1114, 566] width 72 height 28
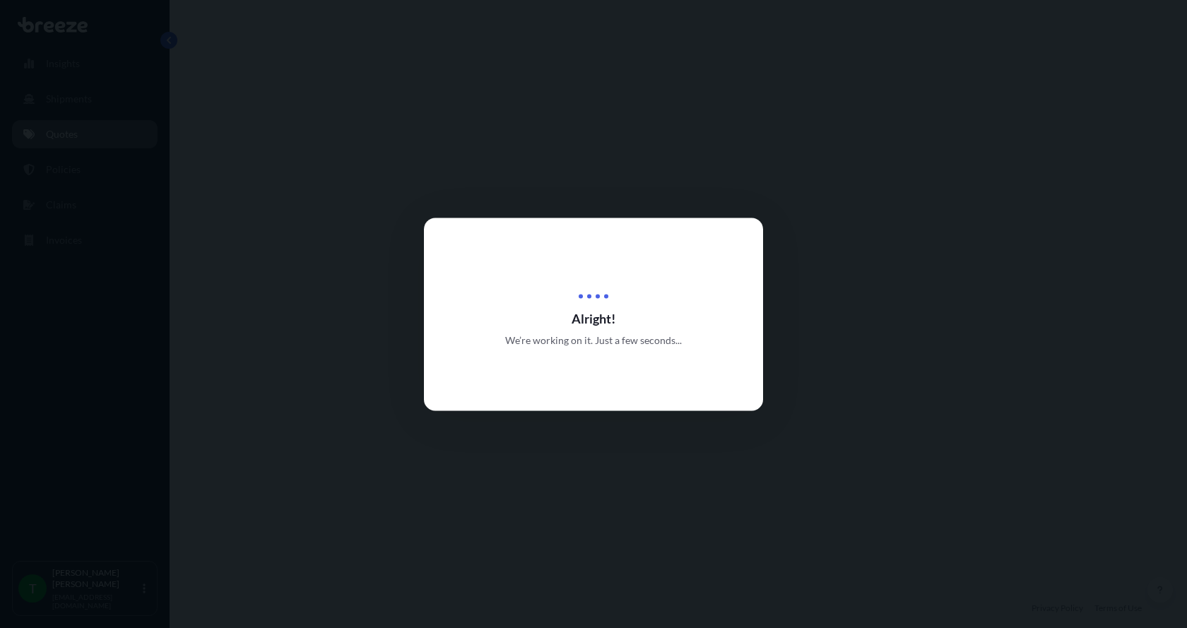
select select "Road"
select select "1"
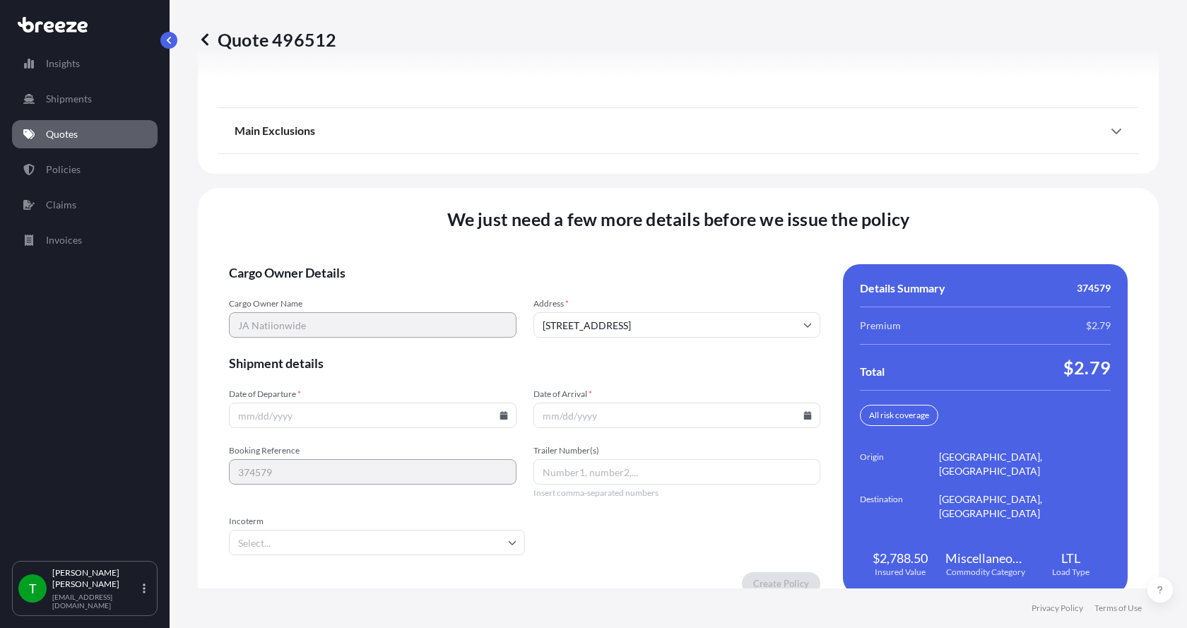
scroll to position [1859, 0]
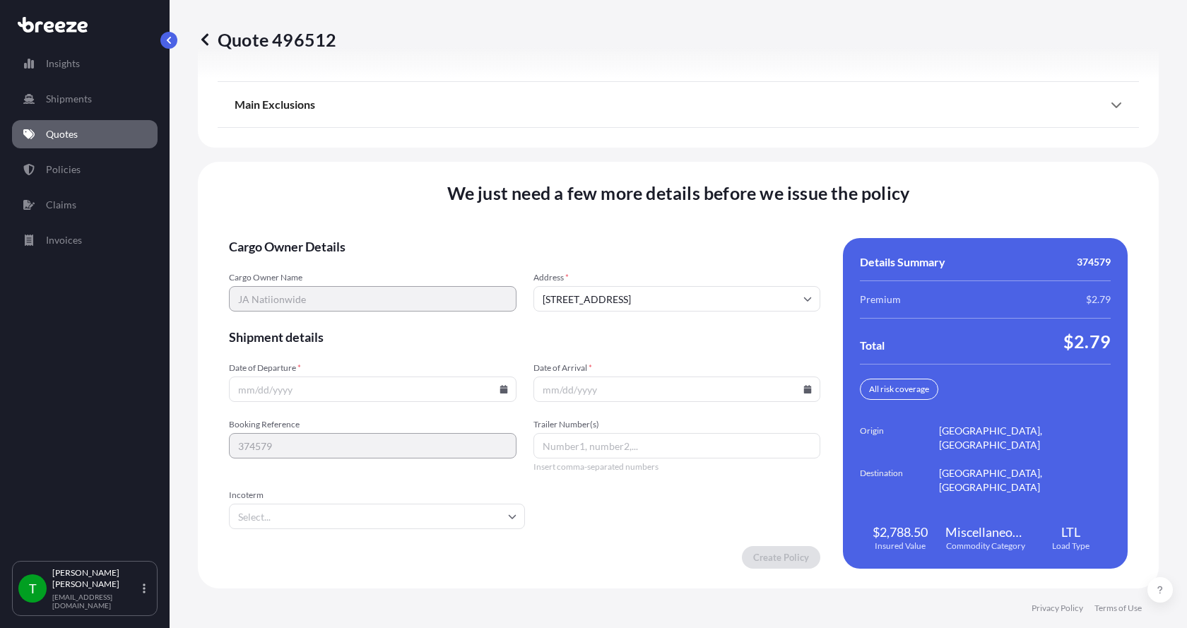
click at [501, 388] on icon at bounding box center [504, 389] width 8 height 8
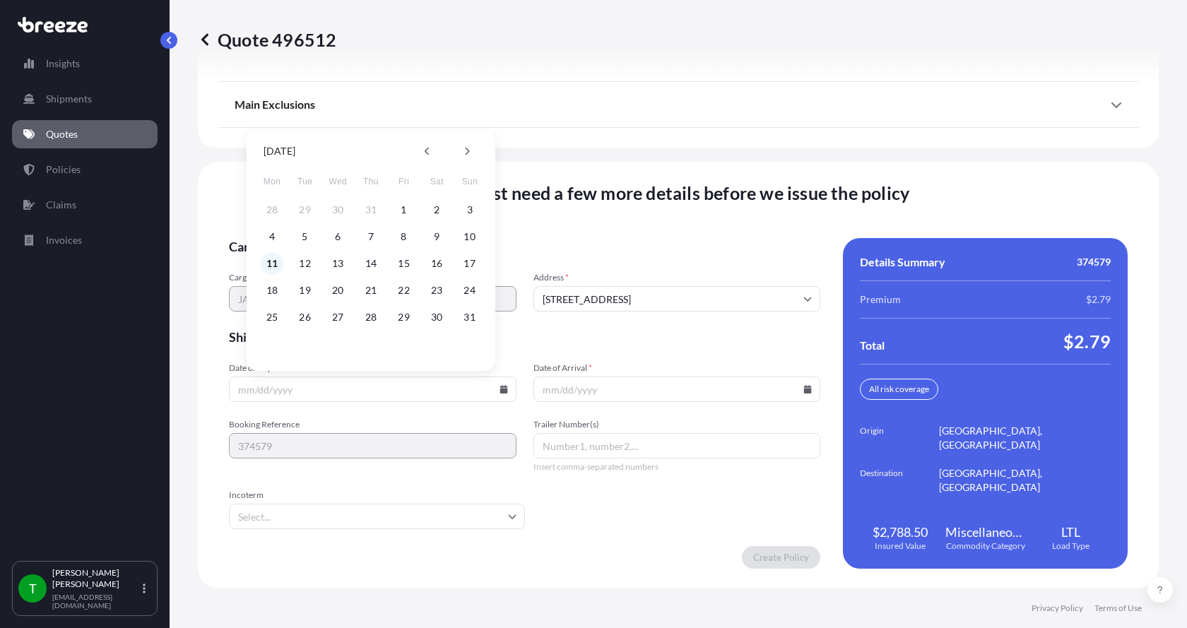
click at [276, 263] on button "11" at bounding box center [272, 263] width 23 height 23
type input "[DATE]"
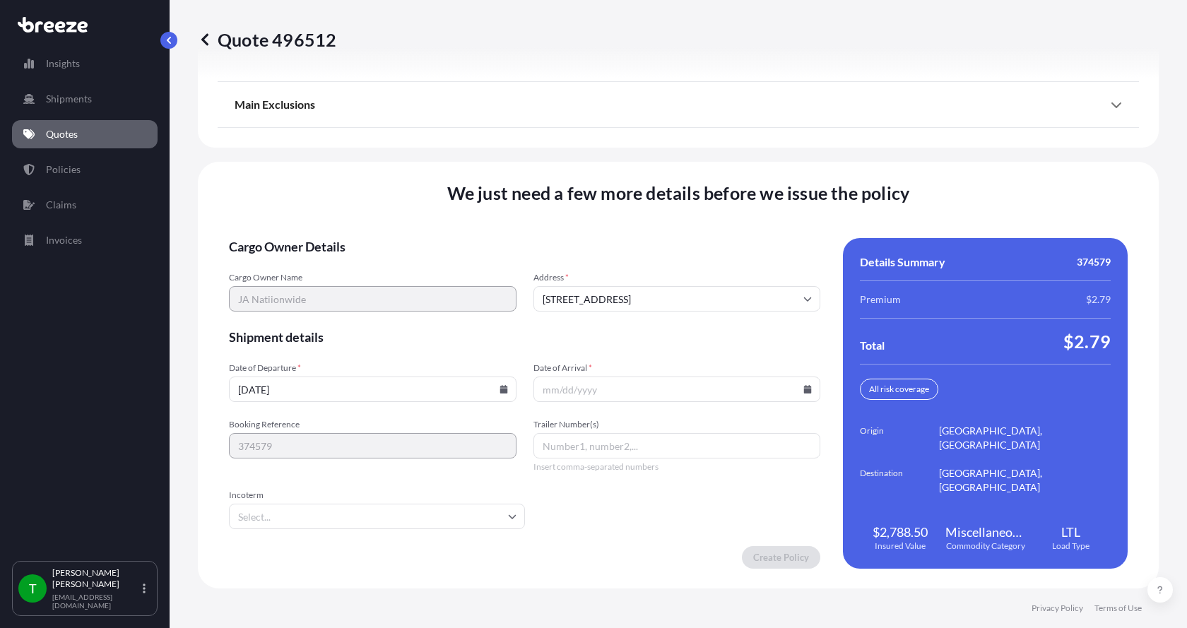
click at [288, 305] on button "11" at bounding box center [296, 311] width 17 height 13
click at [804, 393] on icon at bounding box center [808, 389] width 8 height 8
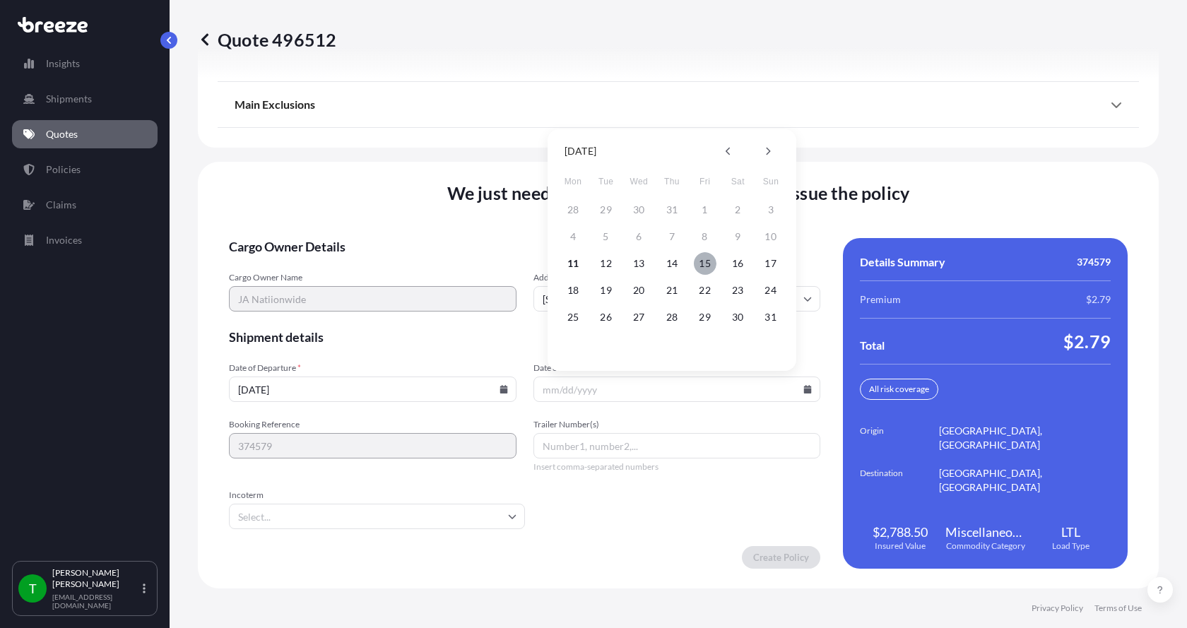
click at [707, 268] on button "15" at bounding box center [705, 263] width 23 height 23
type input "[DATE]"
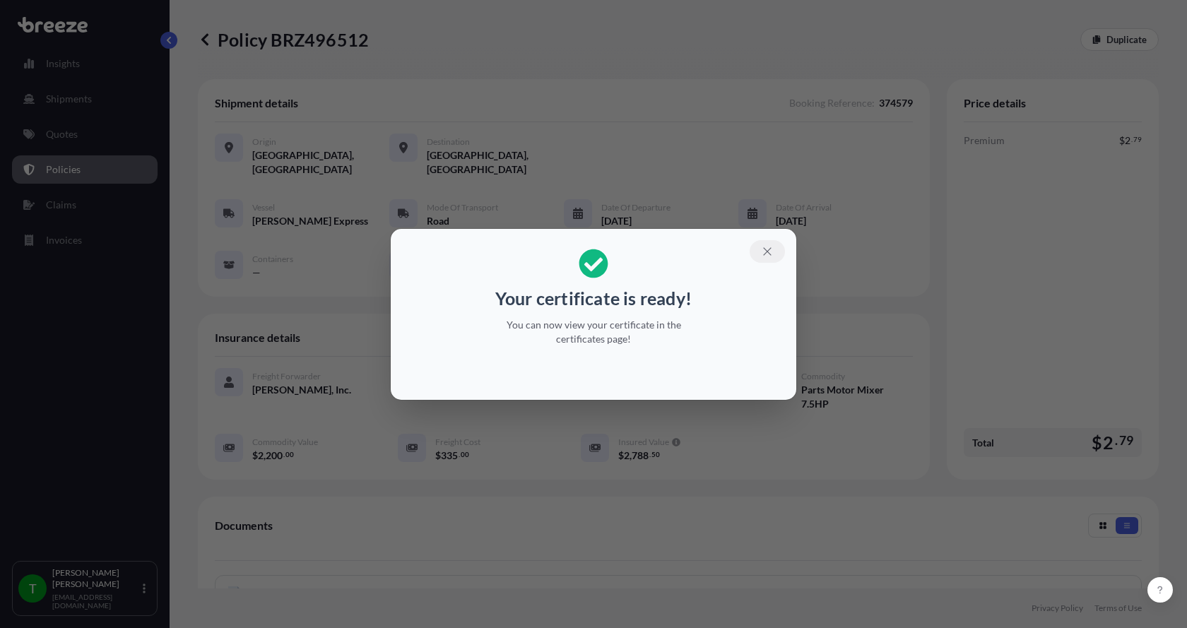
click at [765, 248] on icon "button" at bounding box center [767, 251] width 13 height 13
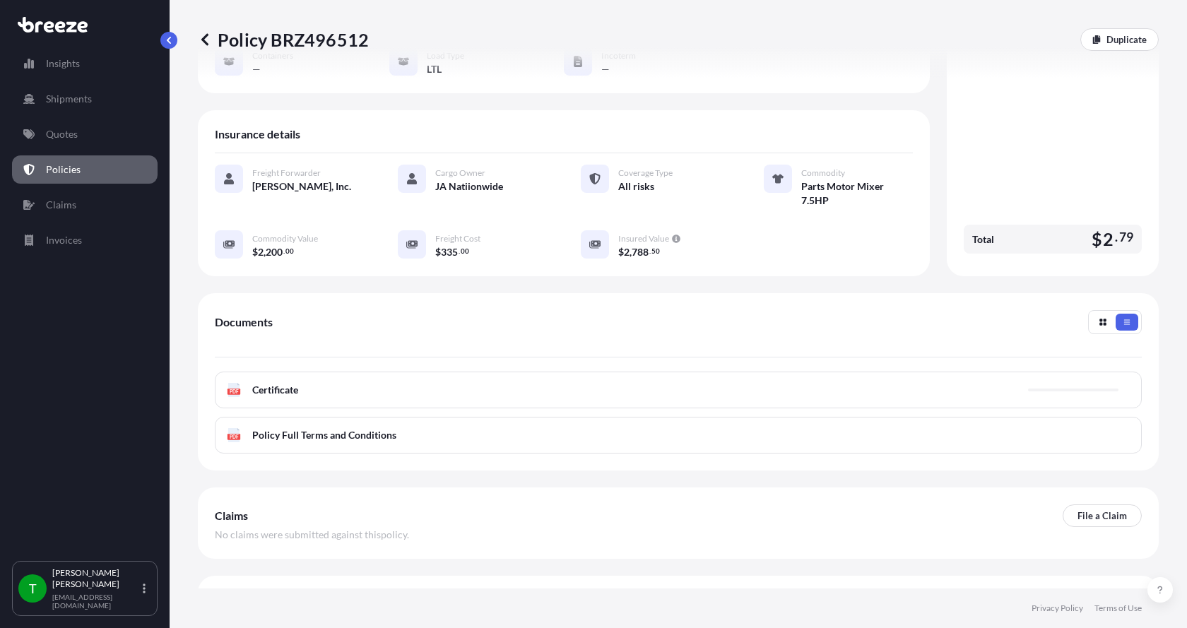
scroll to position [212, 0]
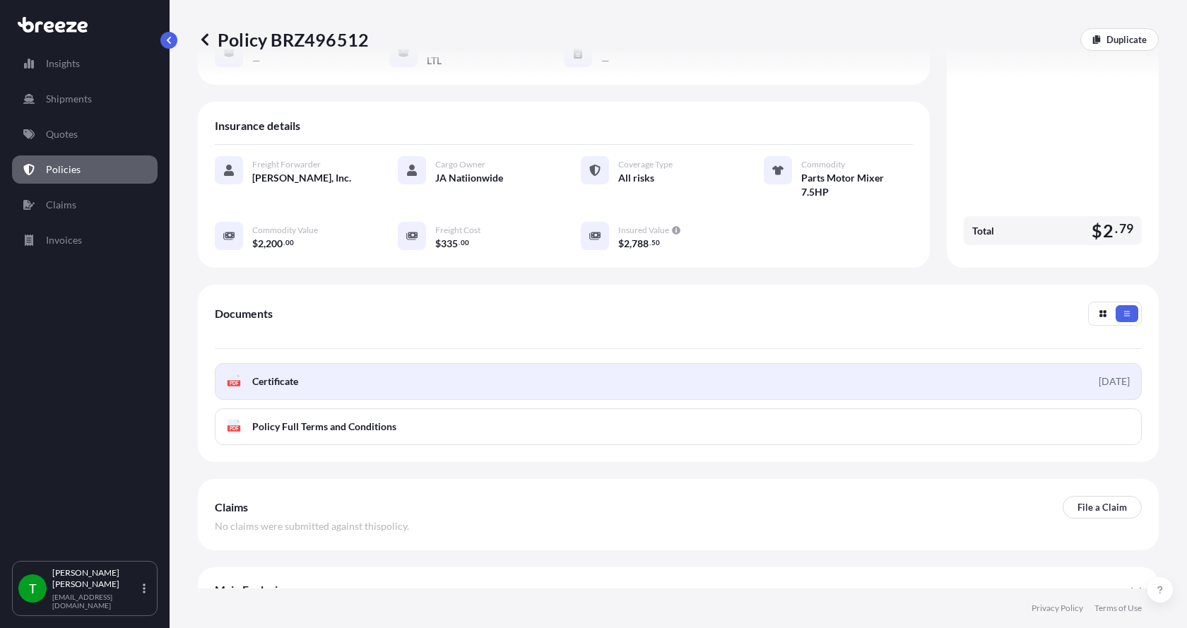
click at [239, 380] on rect at bounding box center [234, 383] width 13 height 6
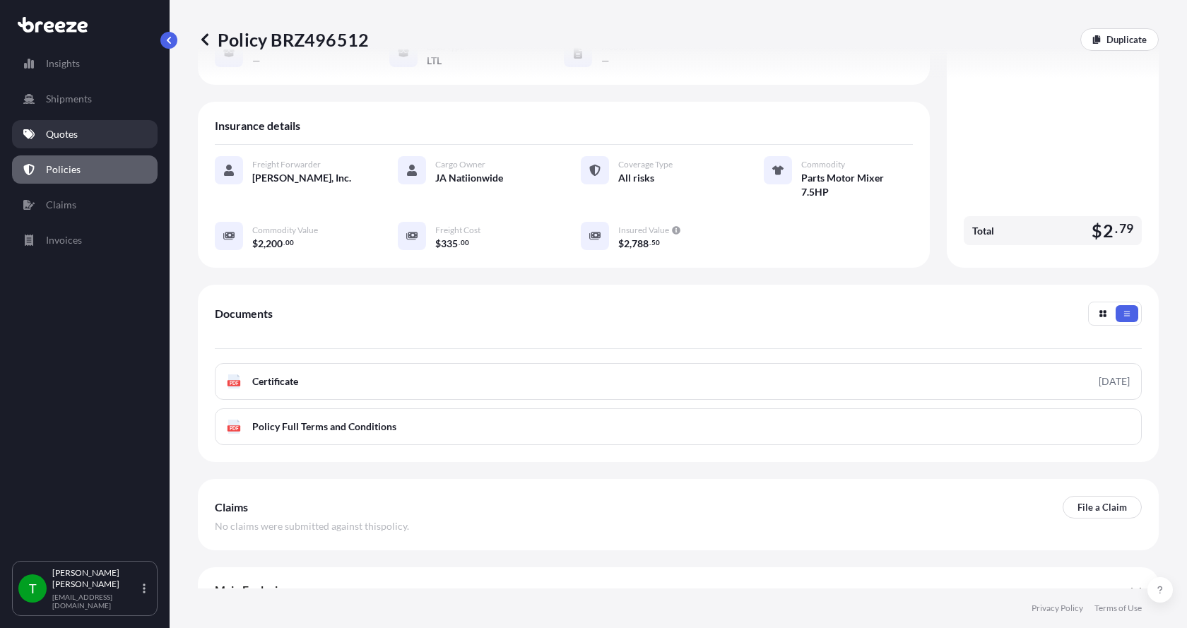
click at [59, 134] on p "Quotes" at bounding box center [62, 134] width 32 height 14
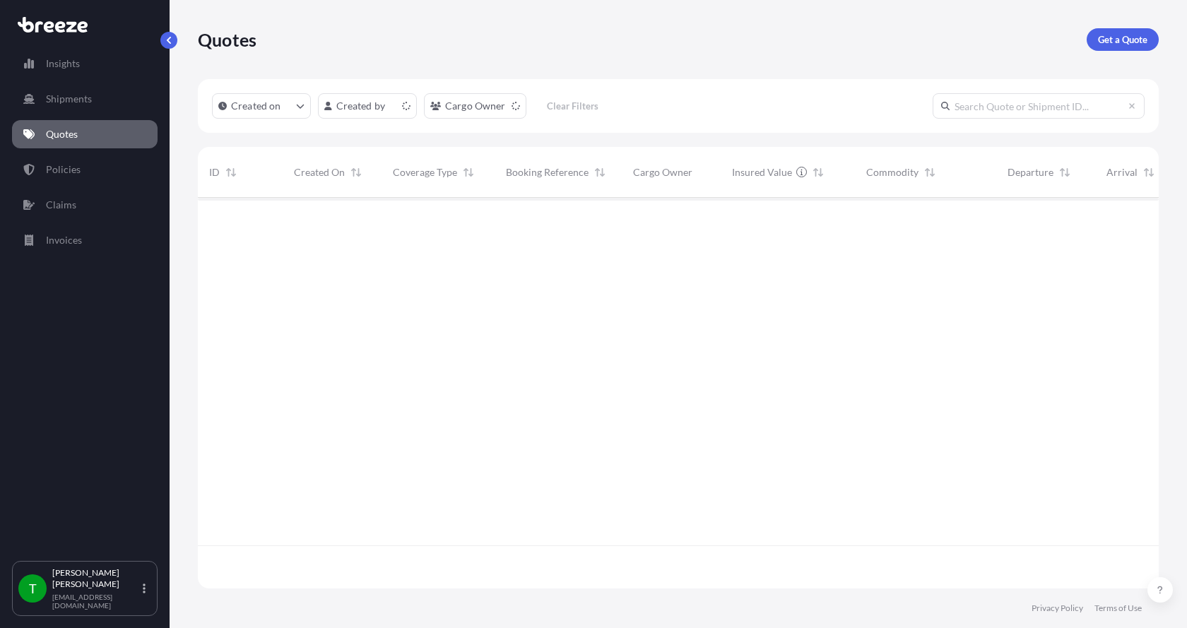
scroll to position [388, 950]
click at [1133, 32] on link "Get a Quote" at bounding box center [1123, 39] width 72 height 23
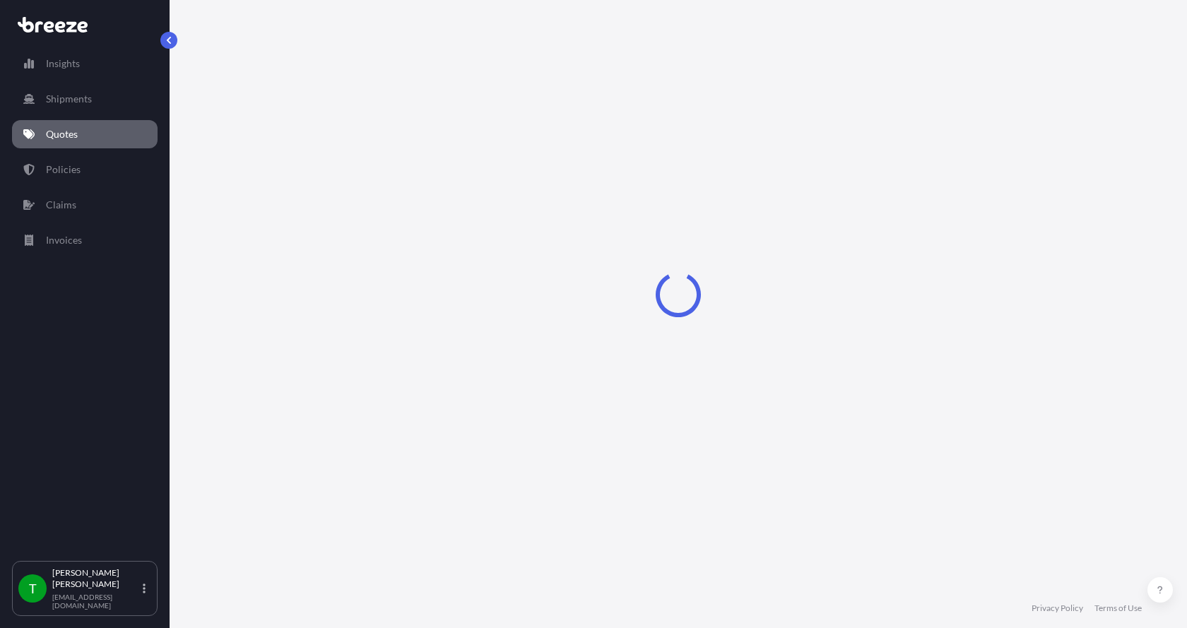
select select "Sea"
select select "1"
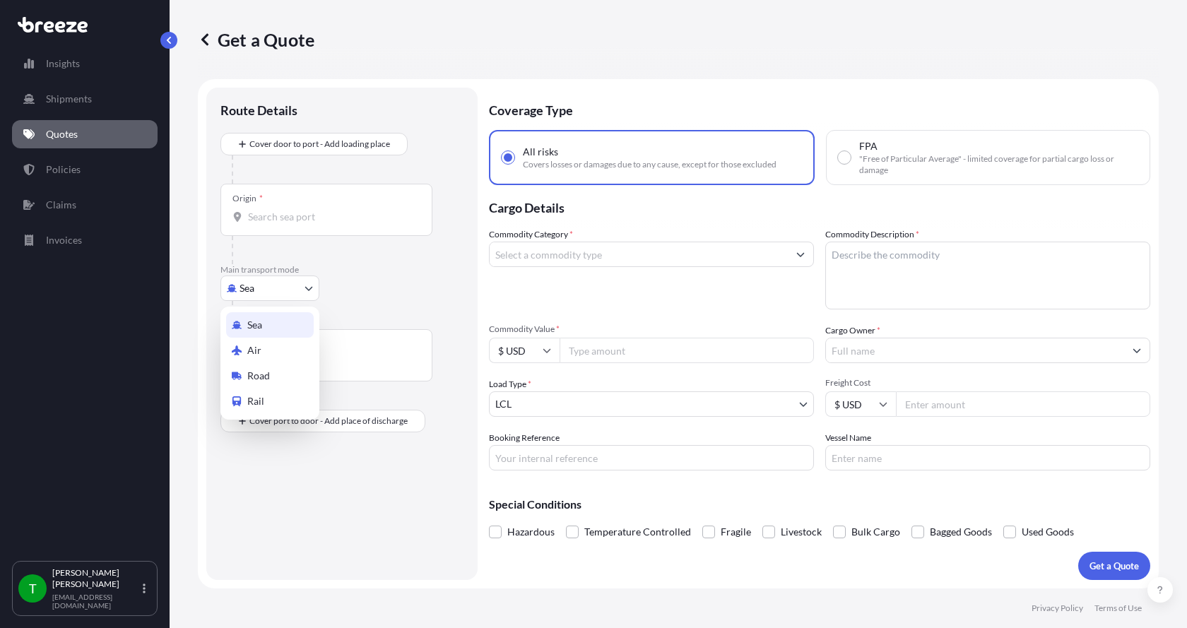
click at [273, 290] on body "Insights Shipments Quotes Policies Claims Invoices T [PERSON_NAME] [EMAIL_ADDRE…" at bounding box center [593, 314] width 1187 height 628
click at [251, 370] on span "Road" at bounding box center [258, 376] width 23 height 14
select select "Road"
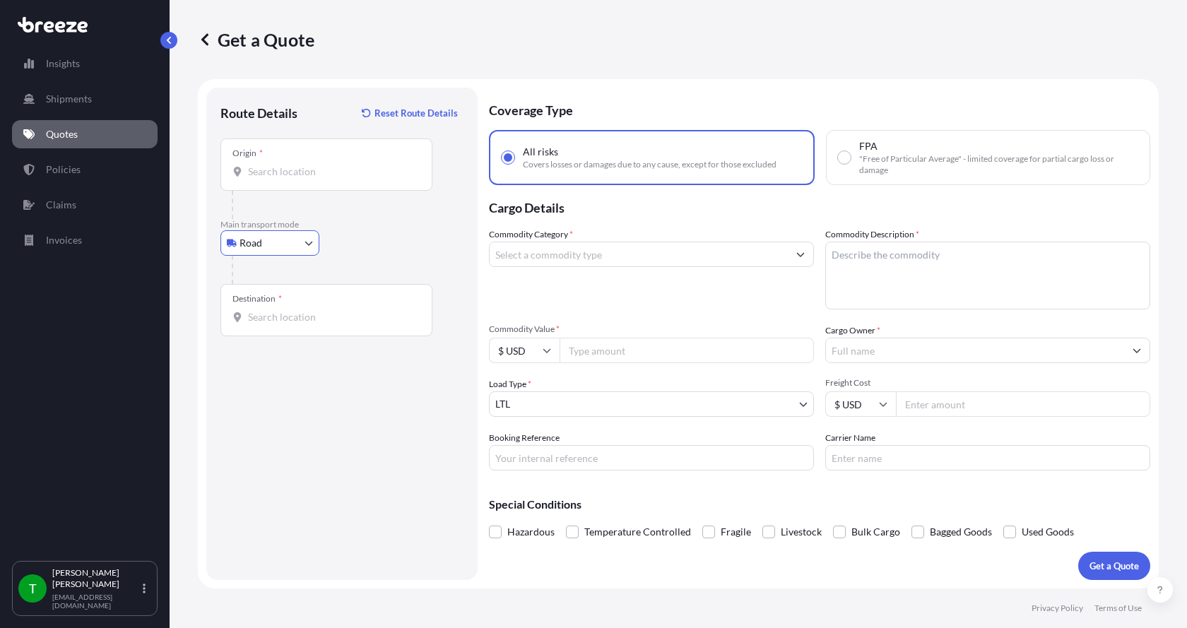
click at [276, 172] on input "Origin *" at bounding box center [331, 172] width 167 height 14
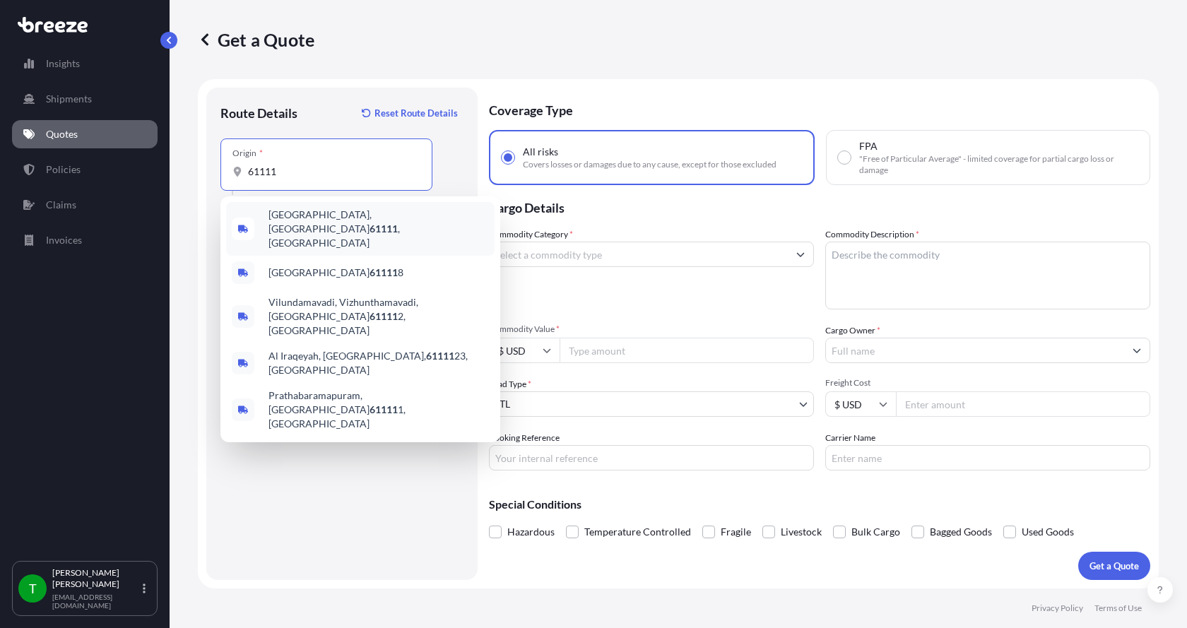
click at [305, 218] on span "[GEOGRAPHIC_DATA] , [GEOGRAPHIC_DATA]" at bounding box center [378, 229] width 220 height 42
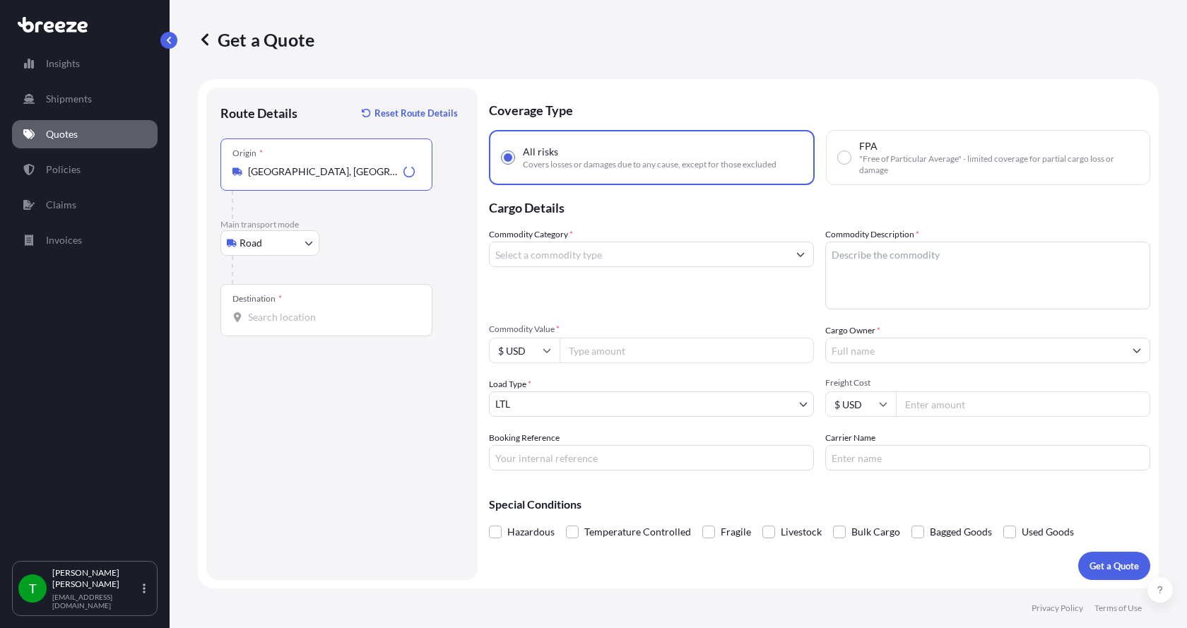
type input "[GEOGRAPHIC_DATA], [GEOGRAPHIC_DATA]"
click at [250, 314] on input "Destination *" at bounding box center [331, 317] width 167 height 14
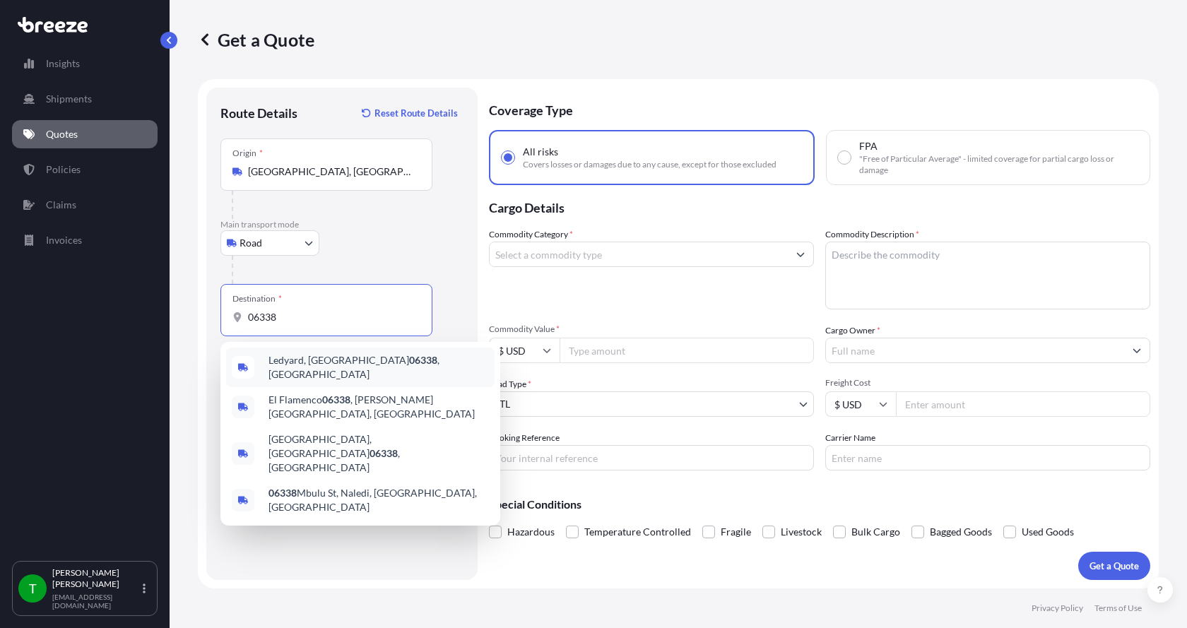
drag, startPoint x: 293, startPoint y: 319, endPoint x: 220, endPoint y: 313, distance: 73.0
click at [222, 313] on div "Destination * 06338" at bounding box center [326, 310] width 212 height 52
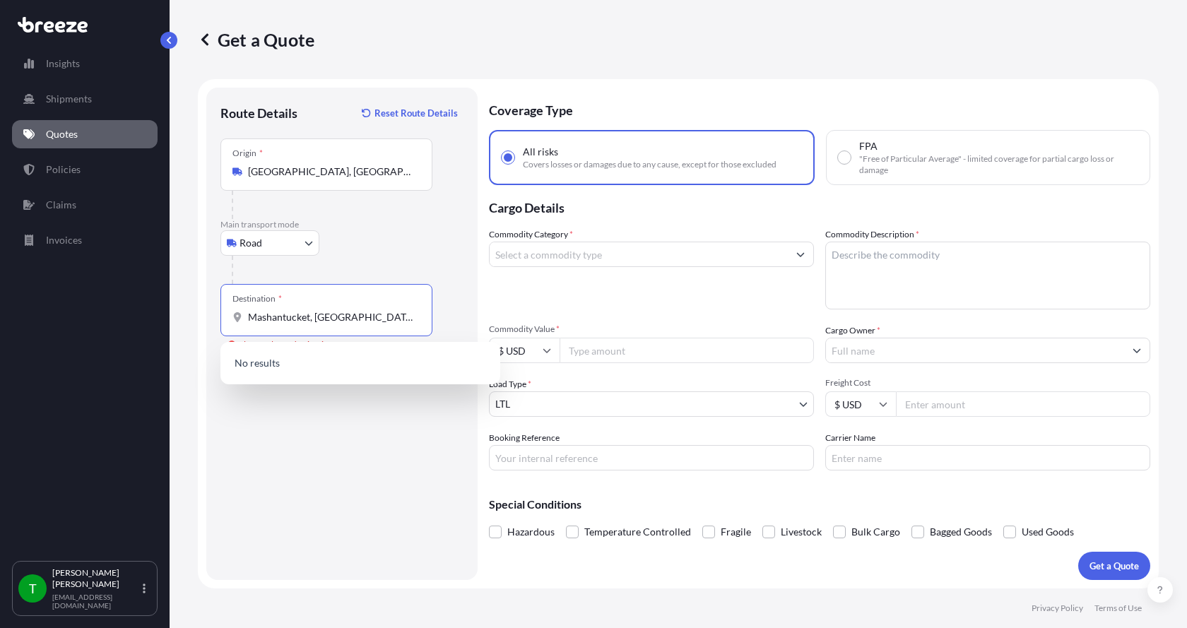
click at [335, 317] on input "Mashantucket, [GEOGRAPHIC_DATA]" at bounding box center [331, 317] width 167 height 14
click at [318, 368] on p "No results" at bounding box center [360, 363] width 268 height 31
drag, startPoint x: 336, startPoint y: 319, endPoint x: 204, endPoint y: 312, distance: 131.6
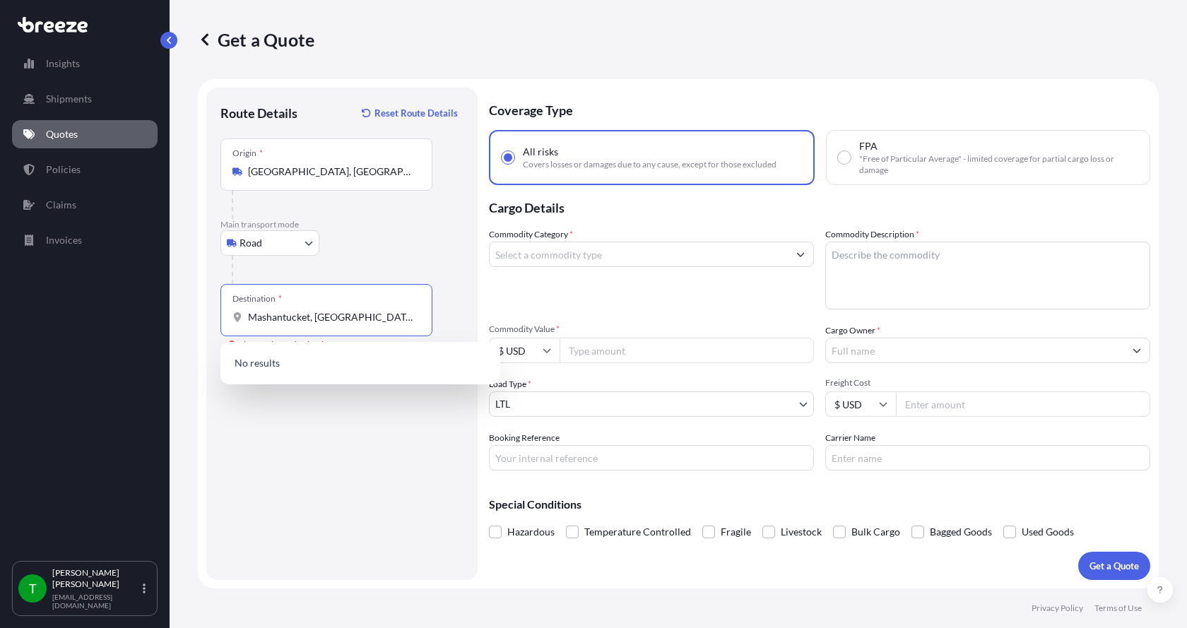
click at [205, 312] on form "Route Details Reset Route Details Place of loading Road Road Rail Origin * [GEO…" at bounding box center [678, 333] width 961 height 509
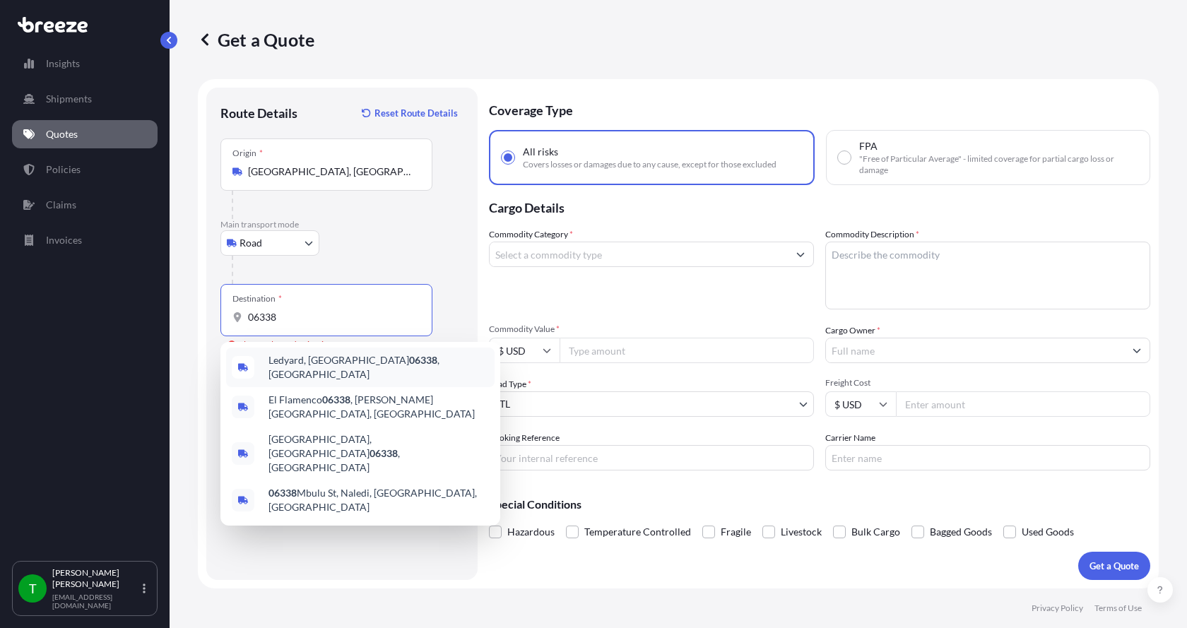
click at [269, 362] on span "Ledyard, CT 06338 , [GEOGRAPHIC_DATA]" at bounding box center [378, 367] width 220 height 28
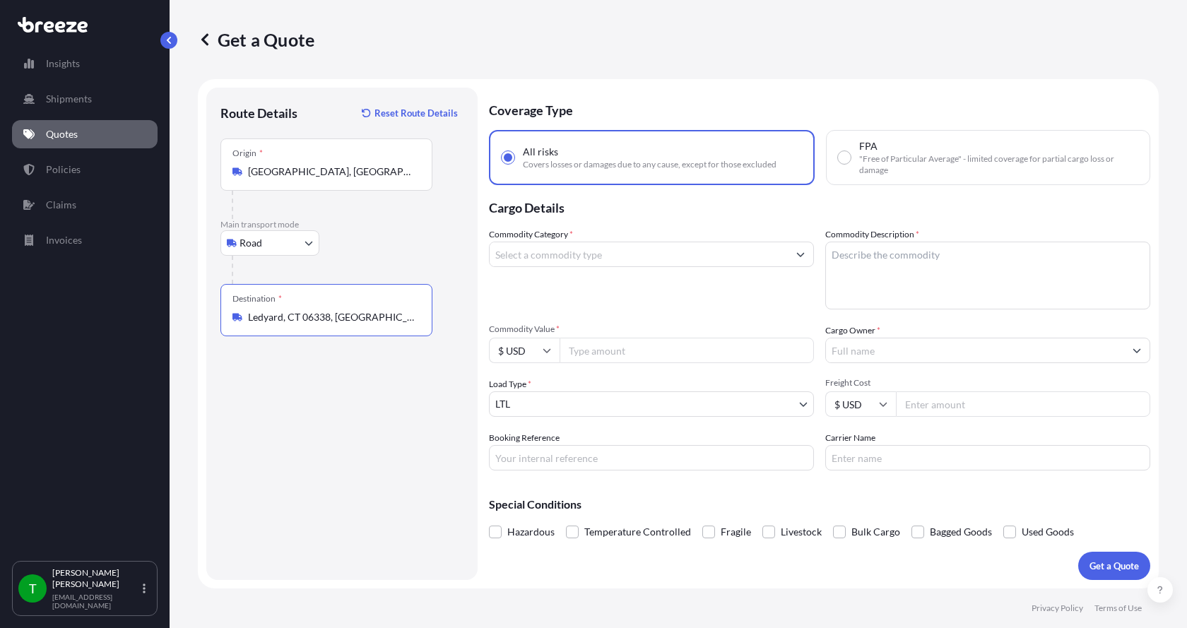
type input "Ledyard, CT 06338, [GEOGRAPHIC_DATA]"
click at [574, 259] on input "Commodity Category *" at bounding box center [639, 254] width 298 height 25
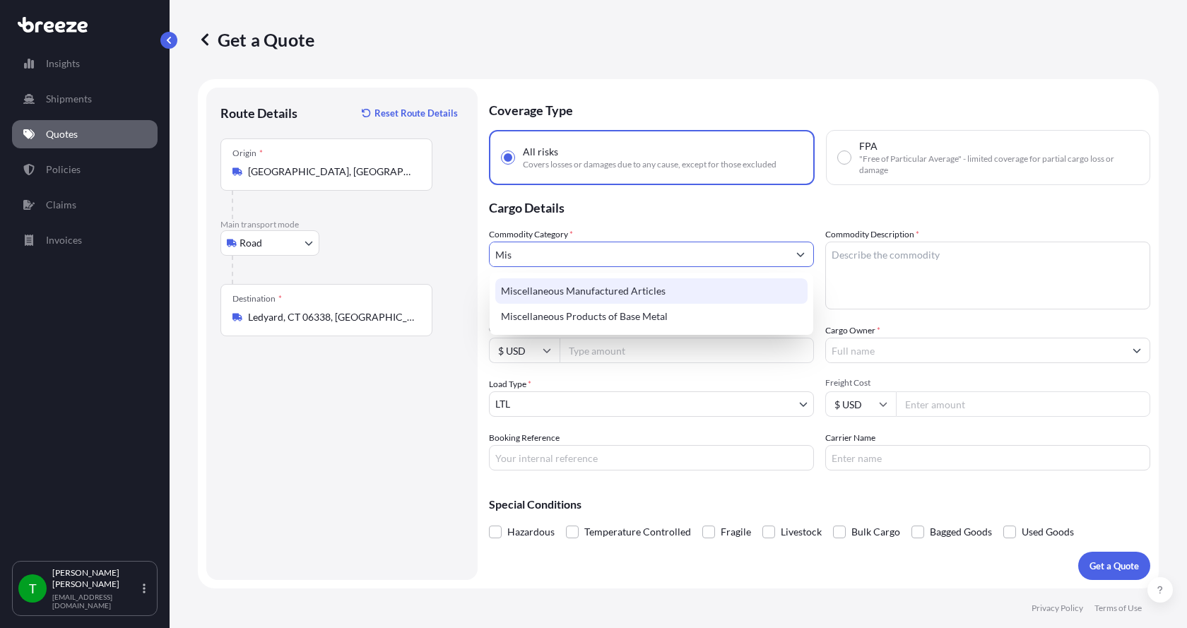
click at [574, 293] on div "Miscellaneous Manufactured Articles" at bounding box center [651, 290] width 312 height 25
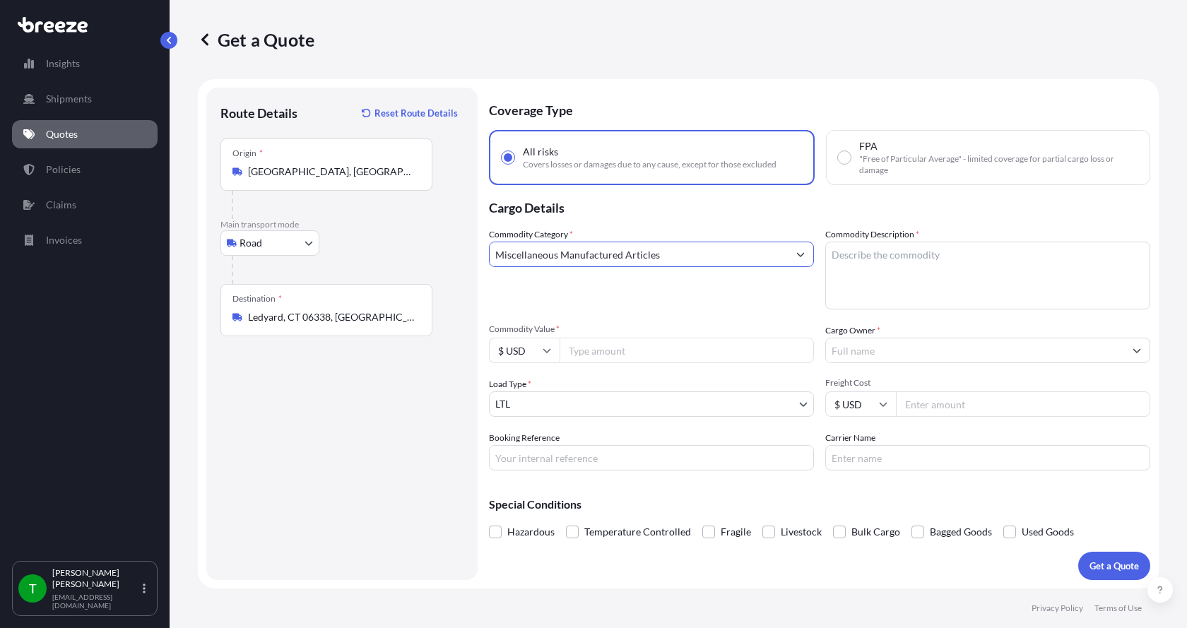
type input "Miscellaneous Manufactured Articles"
click at [860, 259] on textarea "Commodity Description *" at bounding box center [987, 276] width 325 height 68
type textarea "Backwash Nozzle ASSY"
click at [663, 357] on input "Commodity Value *" at bounding box center [687, 350] width 254 height 25
click at [631, 352] on input "Commodity Value *" at bounding box center [687, 350] width 254 height 25
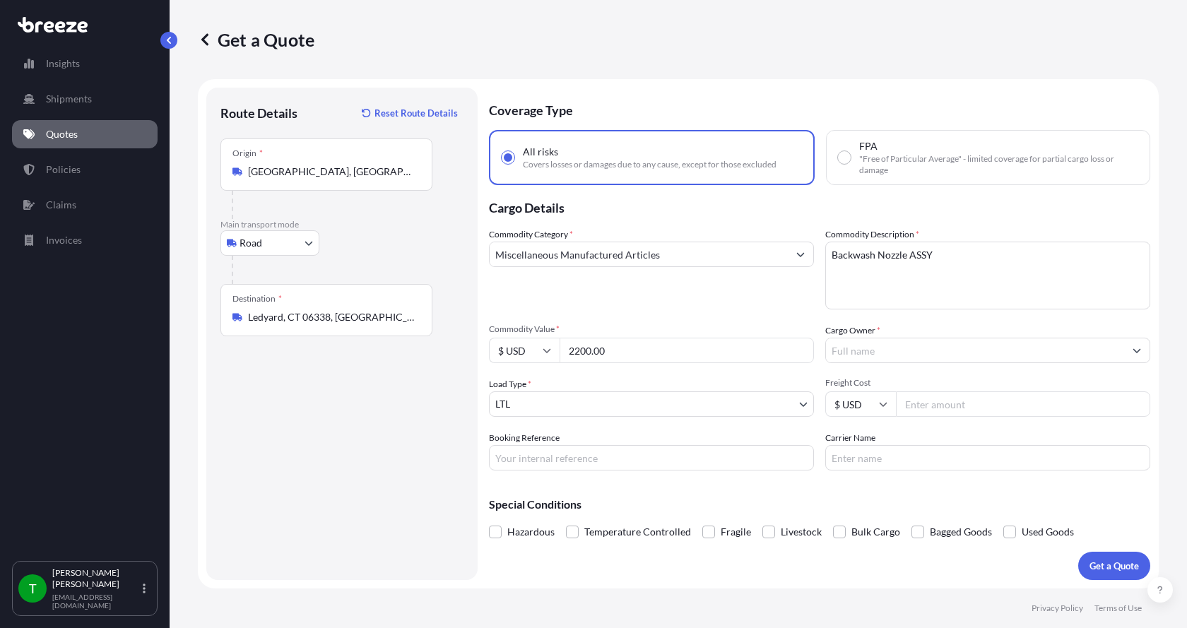
type input "2200.00"
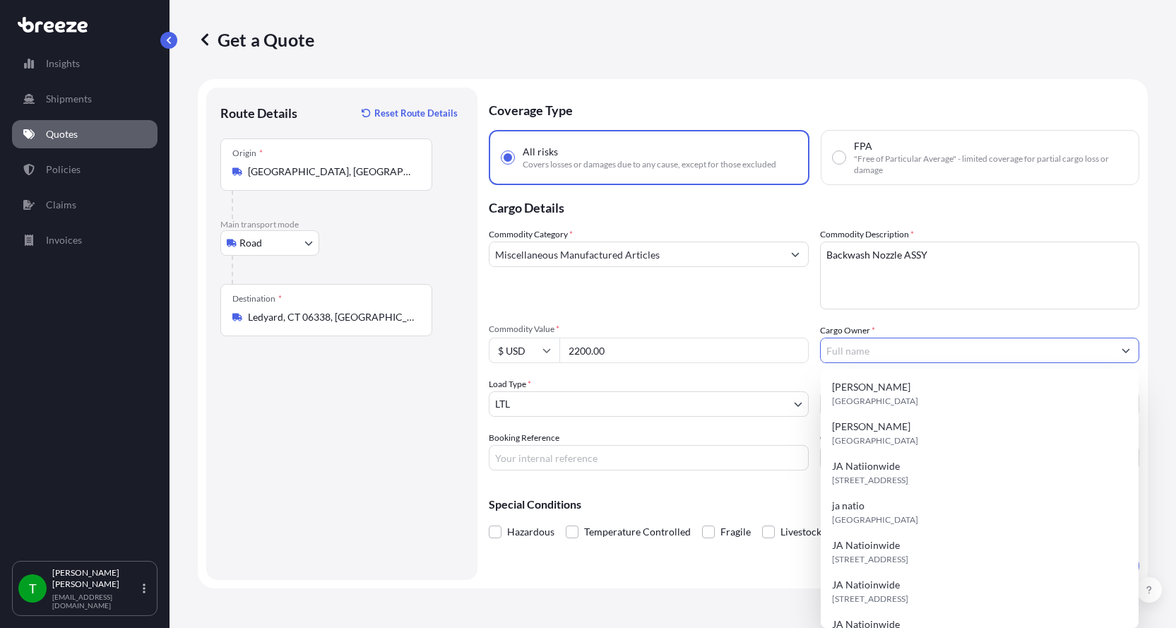
click at [868, 346] on input "Cargo Owner *" at bounding box center [967, 350] width 293 height 25
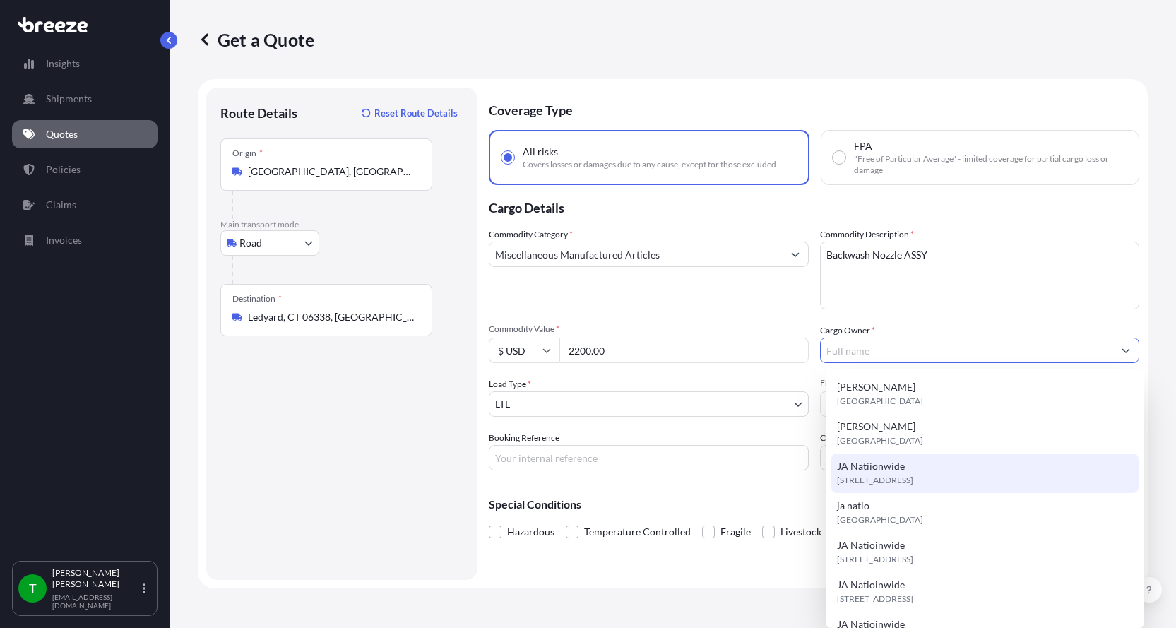
click at [927, 459] on div "JA Natiionwide [STREET_ADDRESS]" at bounding box center [985, 474] width 307 height 40
type input "JA Natiionwide"
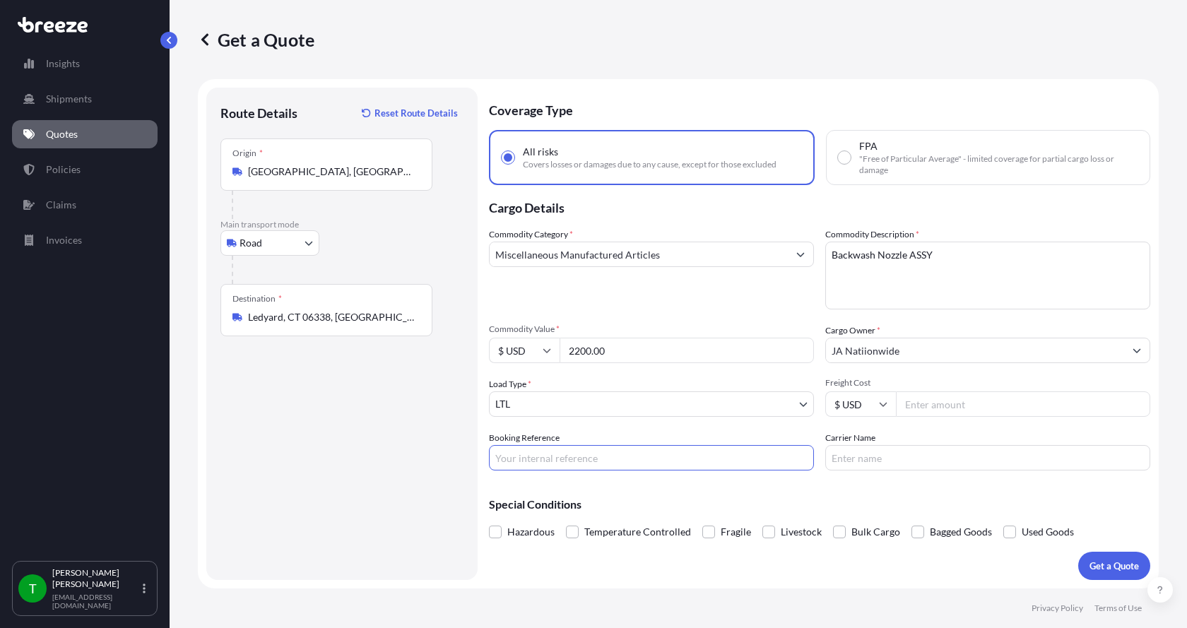
click at [564, 456] on input "Booking Reference" at bounding box center [651, 457] width 325 height 25
type input "347581"
click at [935, 407] on input "Freight Cost" at bounding box center [1023, 403] width 254 height 25
type input "400.00"
click at [894, 463] on input "Carrier Name" at bounding box center [987, 457] width 325 height 25
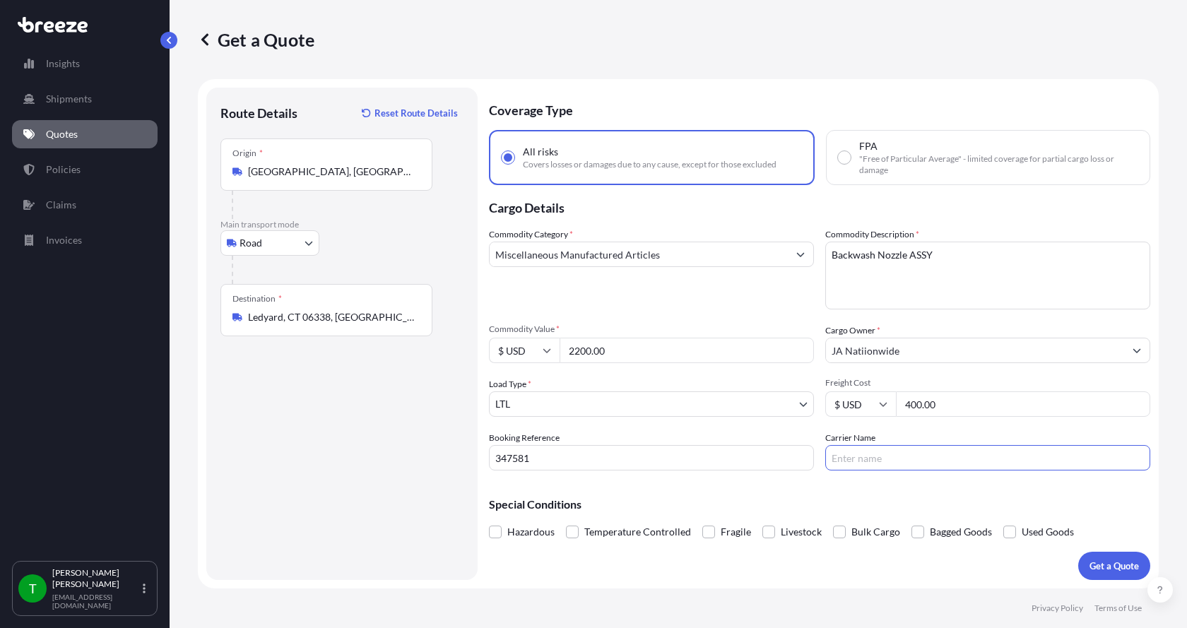
type input "[PERSON_NAME] Express"
click at [1103, 557] on button "Get a Quote" at bounding box center [1114, 566] width 72 height 28
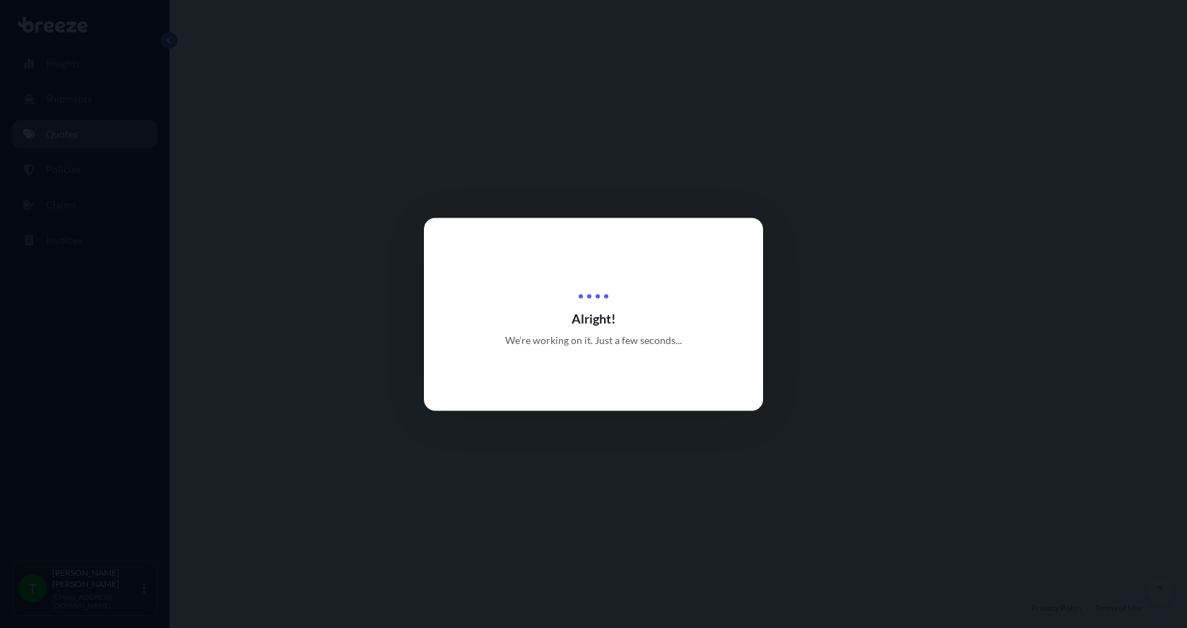
select select "Road"
select select "1"
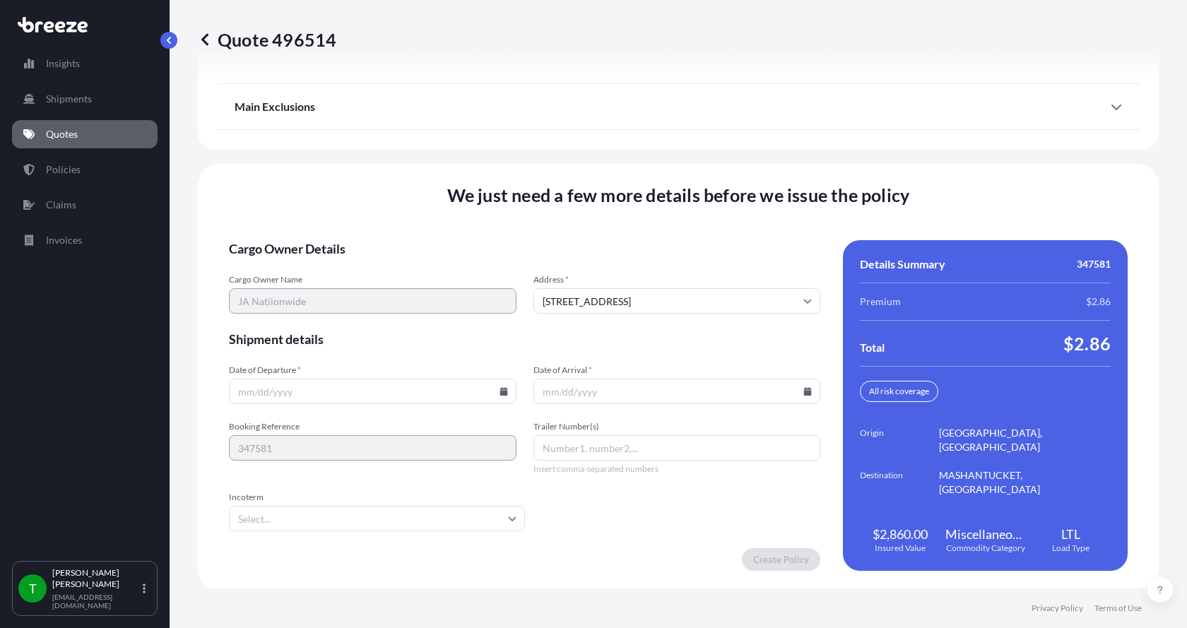
scroll to position [1859, 0]
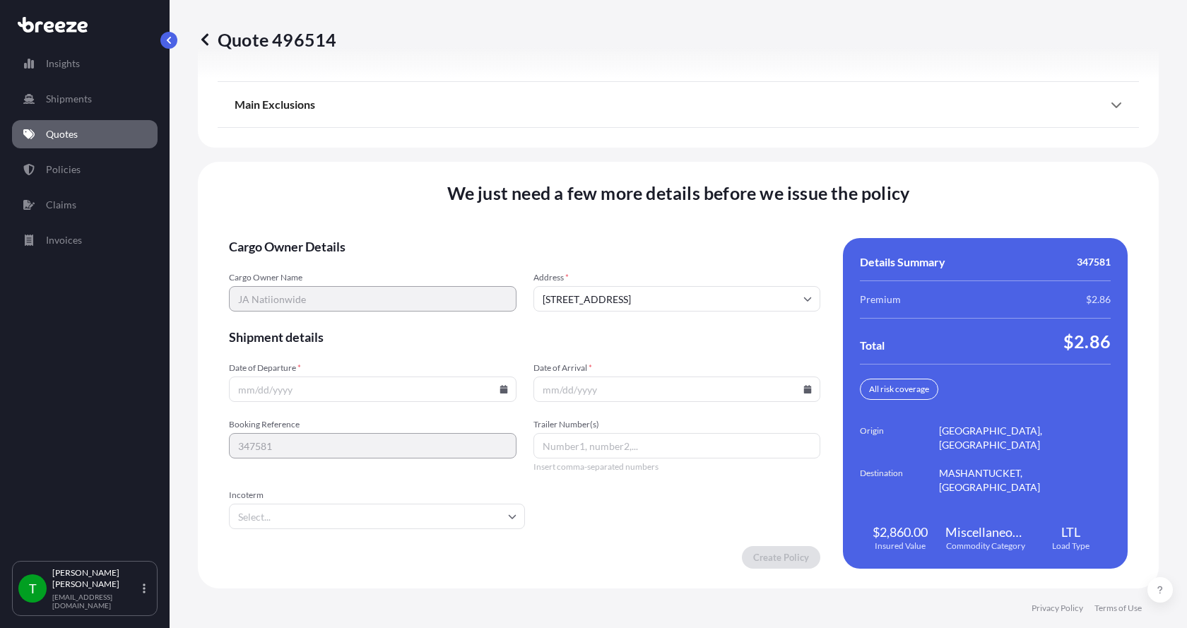
click at [500, 389] on icon at bounding box center [504, 389] width 8 height 8
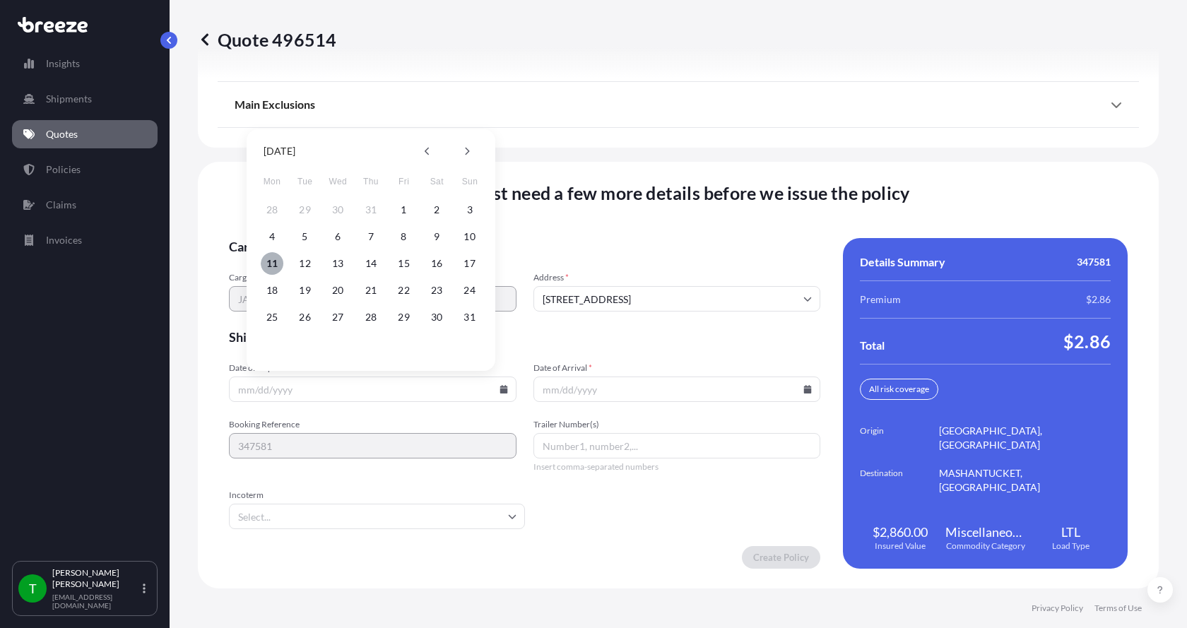
click at [274, 259] on button "11" at bounding box center [272, 263] width 23 height 23
type input "[DATE]"
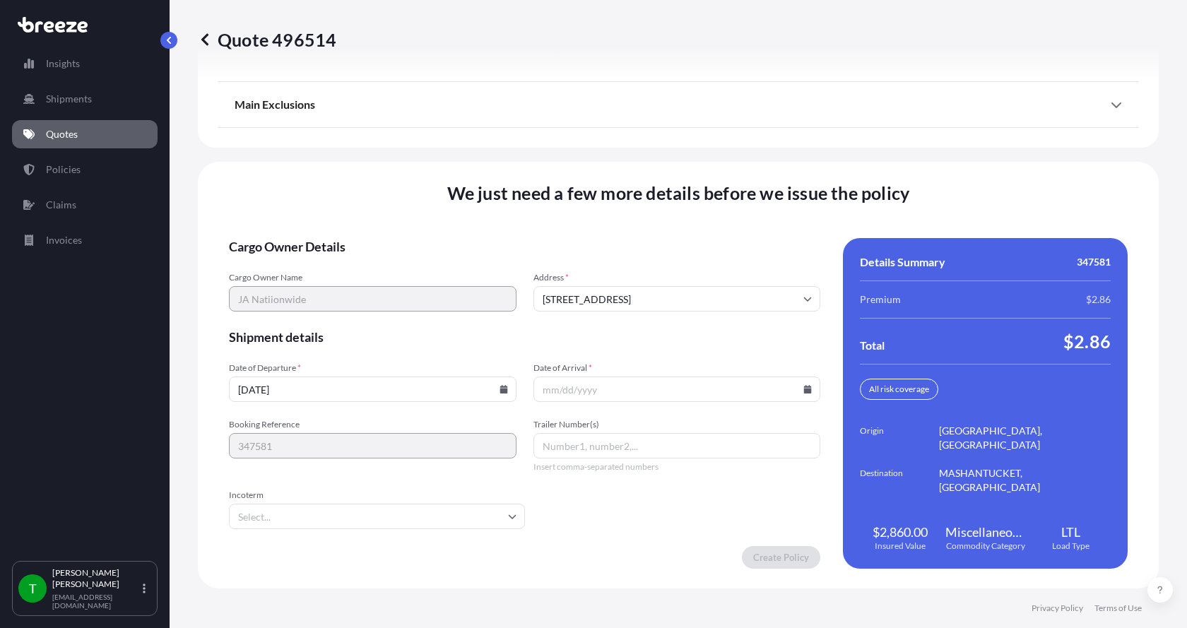
click at [804, 387] on icon at bounding box center [808, 389] width 8 height 8
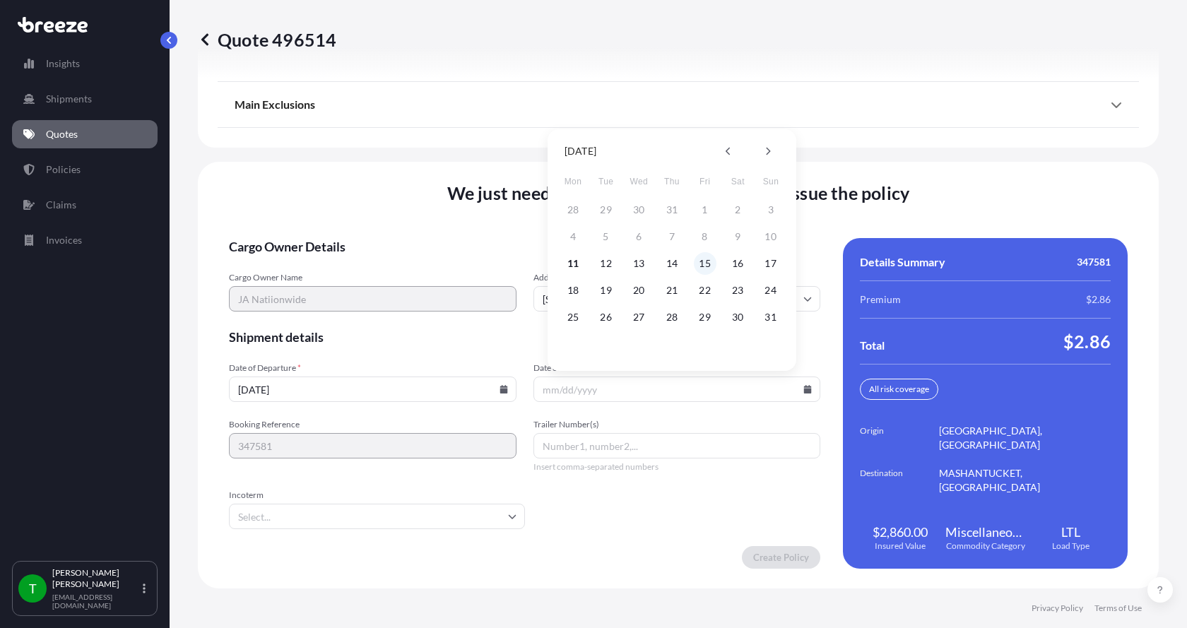
click at [708, 262] on button "15" at bounding box center [705, 263] width 23 height 23
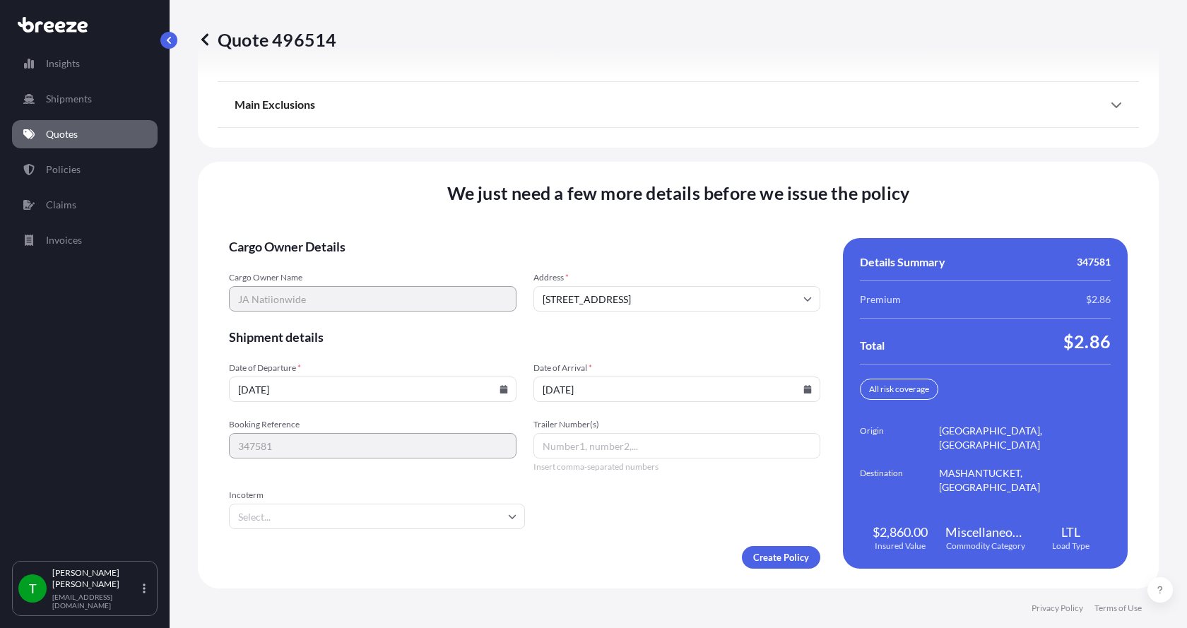
type input "[DATE]"
